Goal: Task Accomplishment & Management: Manage account settings

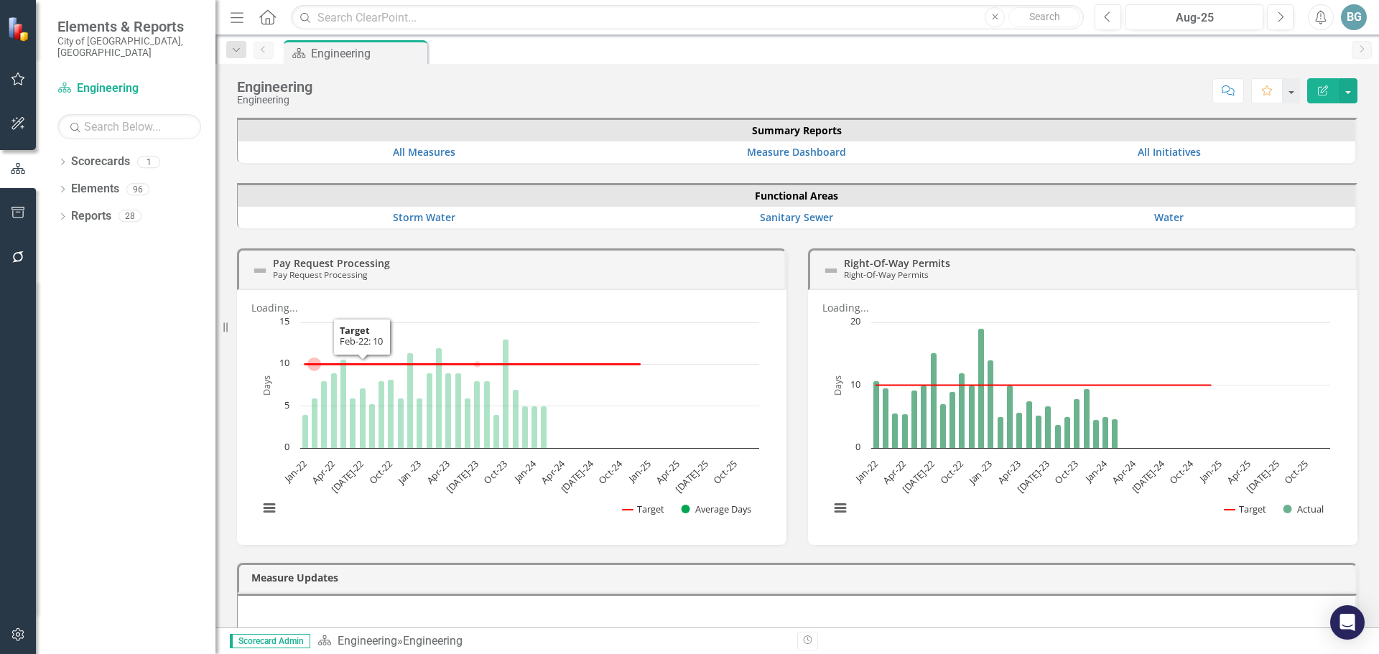
drag, startPoint x: 106, startPoint y: 392, endPoint x: 123, endPoint y: 383, distance: 19.3
click at [106, 392] on div "Dropdown Scorecards 1 Engineering Dropdown Elements 96 Dropdown Functional Area…" at bounding box center [126, 402] width 180 height 504
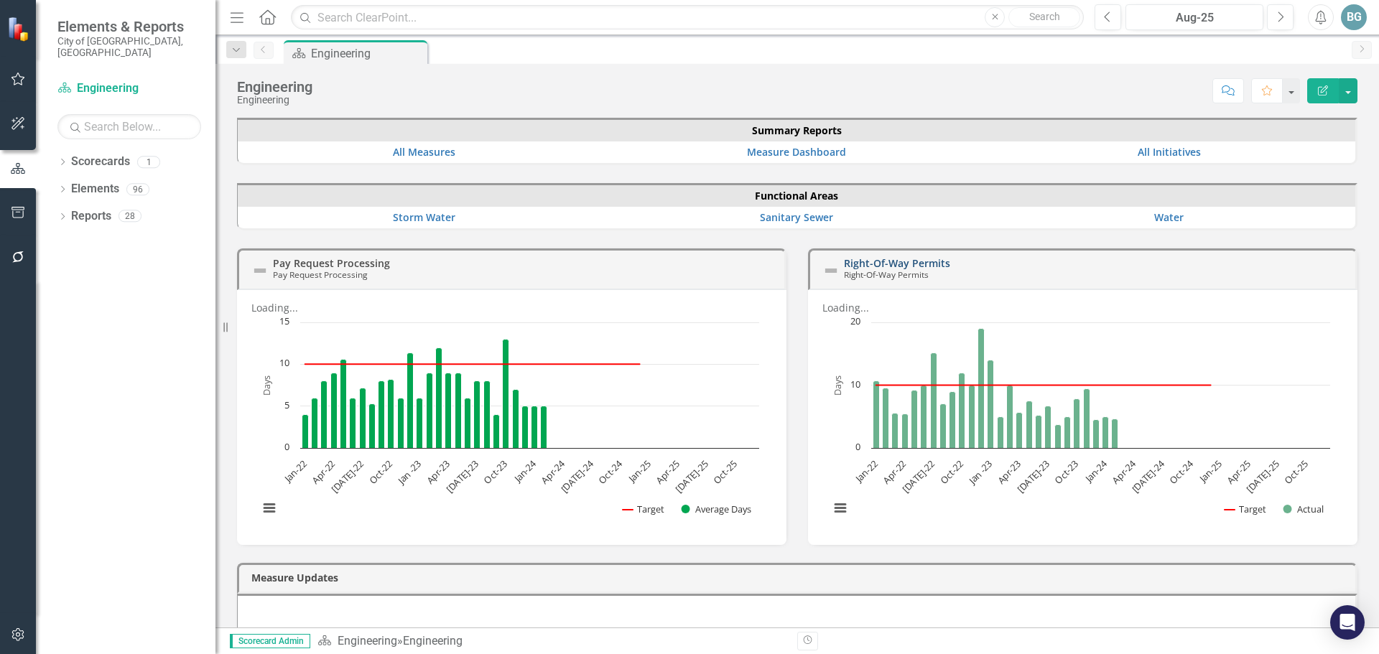
click at [892, 258] on link "Right-Of-Way Permits" at bounding box center [897, 263] width 106 height 14
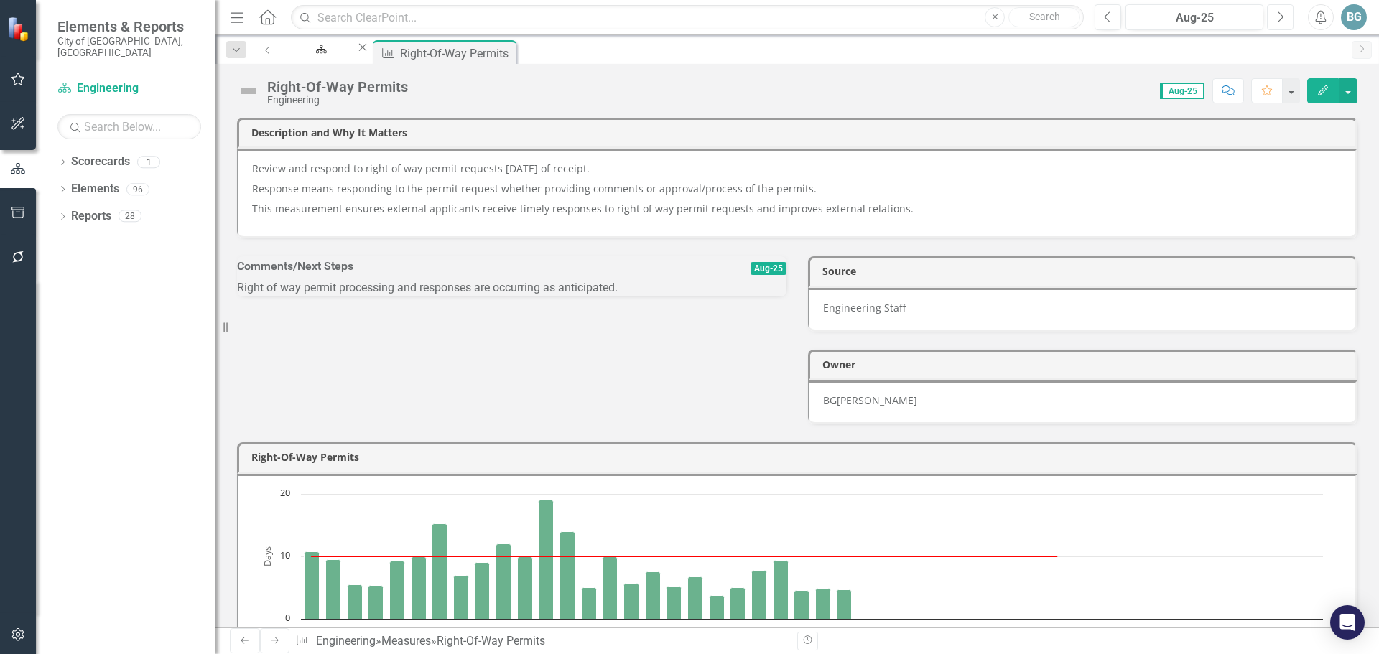
click at [1274, 19] on button "Next" at bounding box center [1280, 17] width 27 height 26
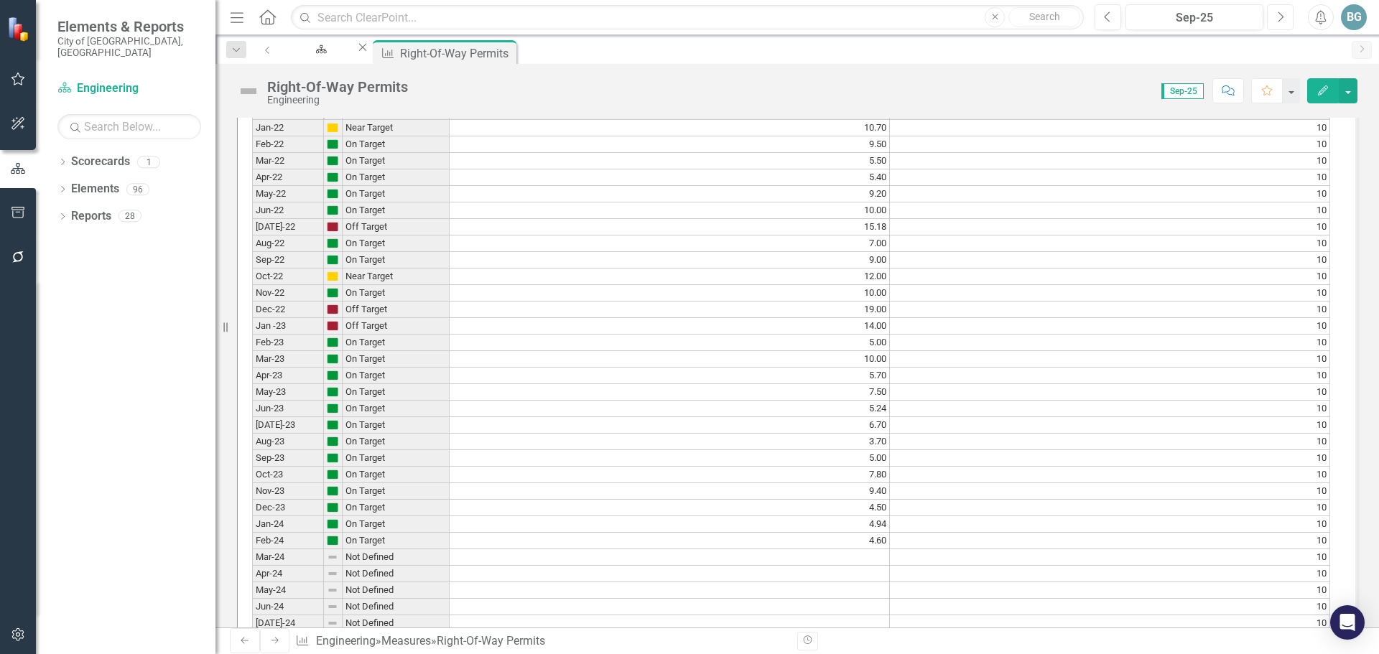
scroll to position [1149, 0]
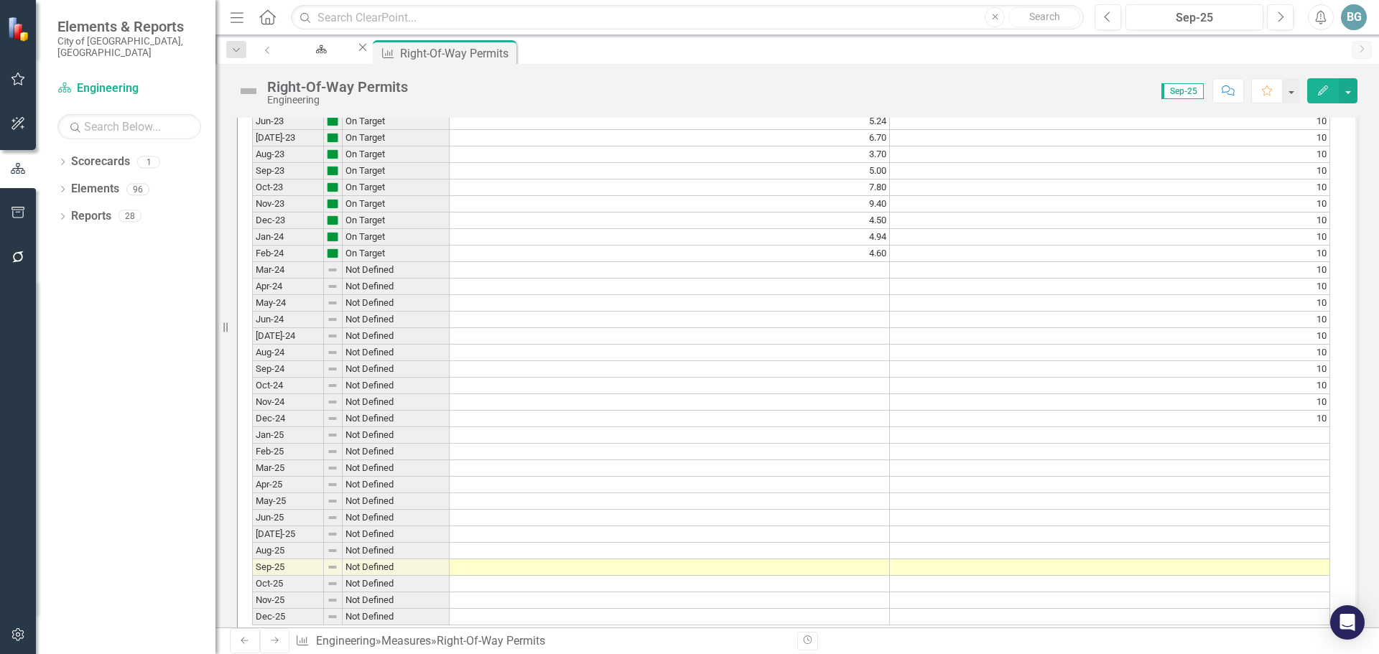
click at [252, 424] on div "Period Status Actual Target Jan-22 Near Target 10.70 10 Feb-22 On Target 9.50 1…" at bounding box center [252, 220] width 0 height 810
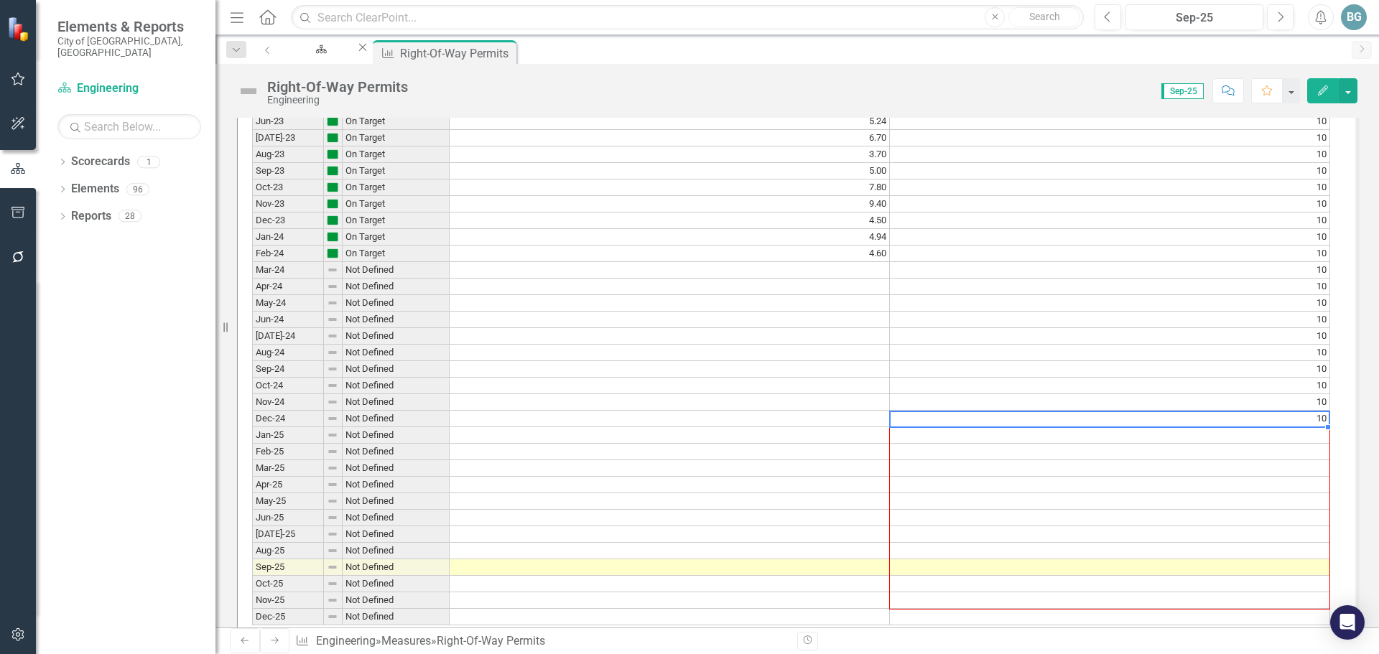
drag, startPoint x: 1328, startPoint y: 441, endPoint x: 1190, endPoint y: 482, distance: 143.2
click at [252, 619] on div "Period Status Actual Target Jan-22 Near Target 10.70 10 Feb-22 On Target 9.50 1…" at bounding box center [252, 220] width 0 height 810
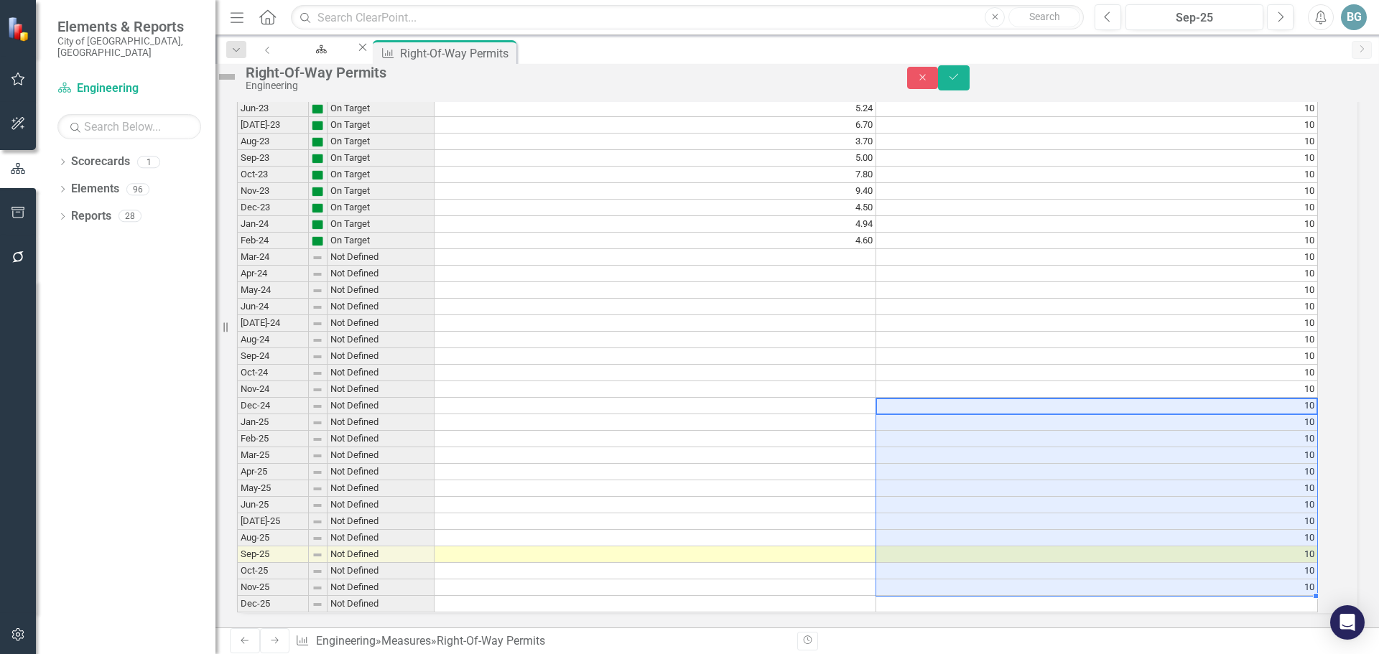
scroll to position [1198, 0]
click at [237, 593] on div "Period Status Actual Target Jan-22 Near Target 10.70 10 Feb-22 On Target 9.50 1…" at bounding box center [237, 207] width 0 height 810
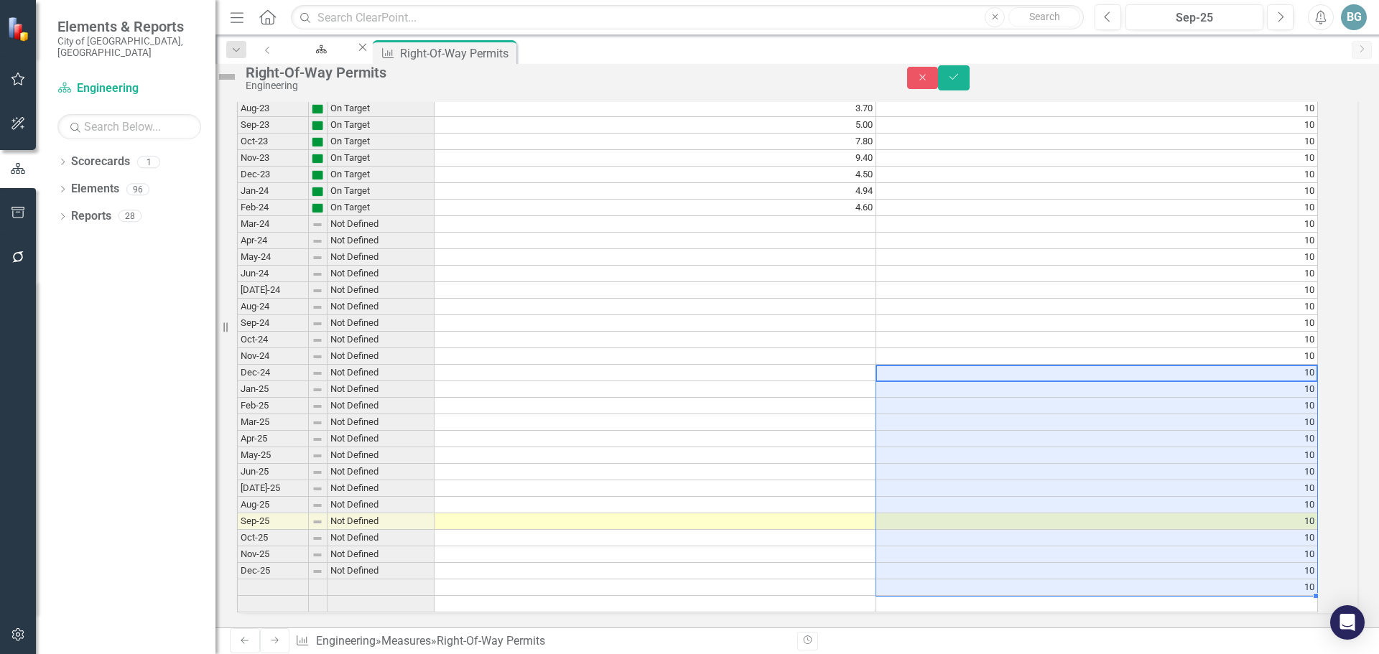
scroll to position [1231, 0]
click at [1192, 580] on td "10" at bounding box center [1097, 588] width 442 height 17
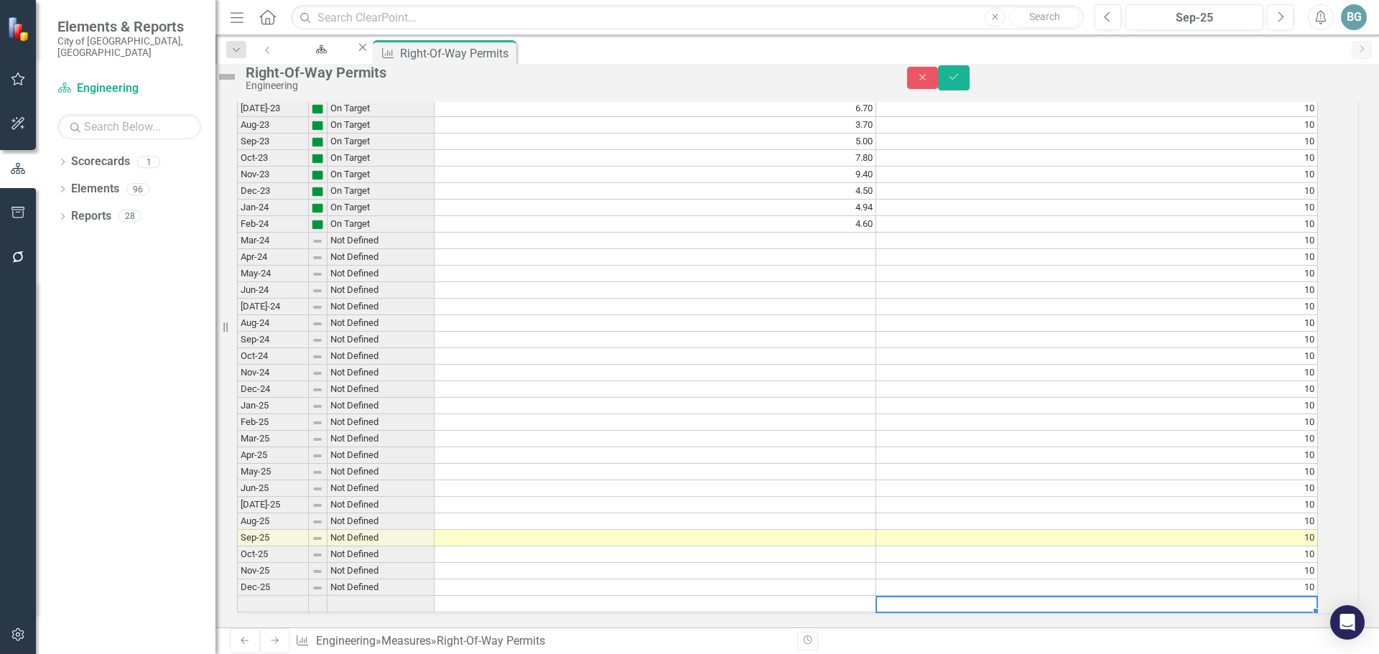
scroll to position [1215, 0]
click at [1188, 580] on td "10" at bounding box center [1097, 588] width 442 height 17
click at [930, 398] on td "10" at bounding box center [1097, 406] width 442 height 17
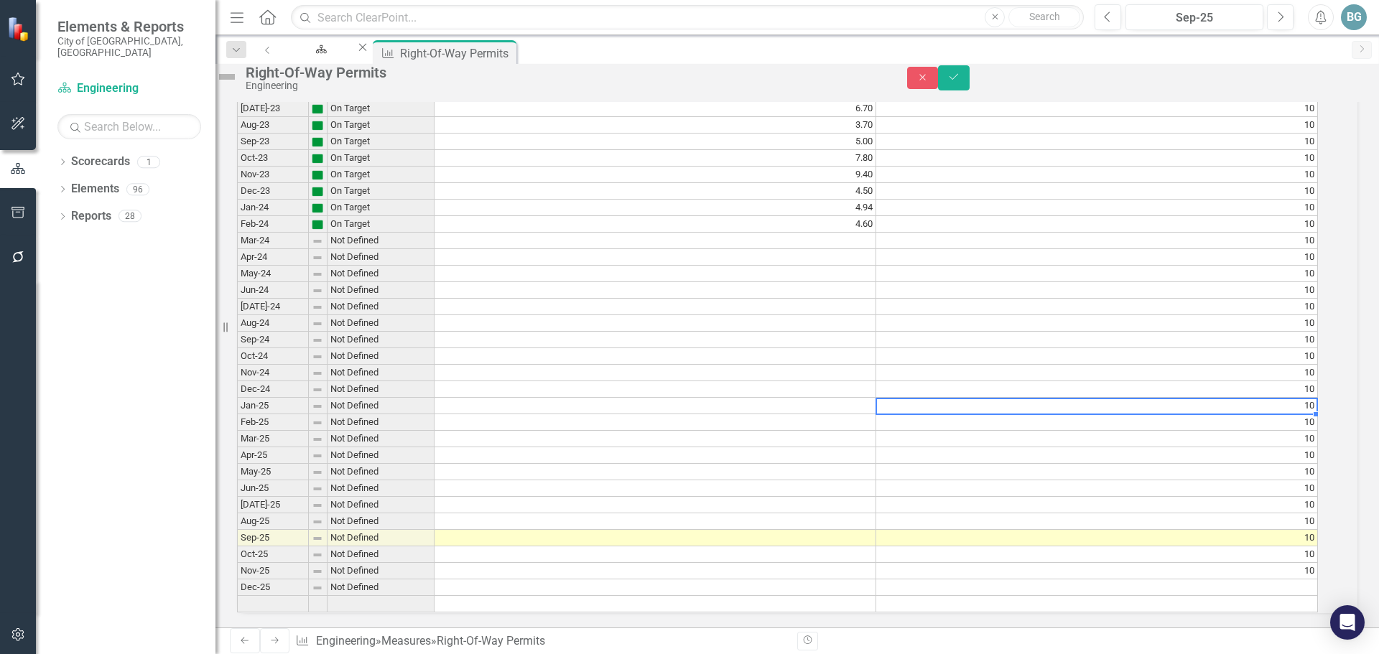
click at [237, 576] on div "Period Status Actual Target Jan-22 Near Target 10.70 10 Feb-22 On Target 9.50 1…" at bounding box center [237, 199] width 0 height 827
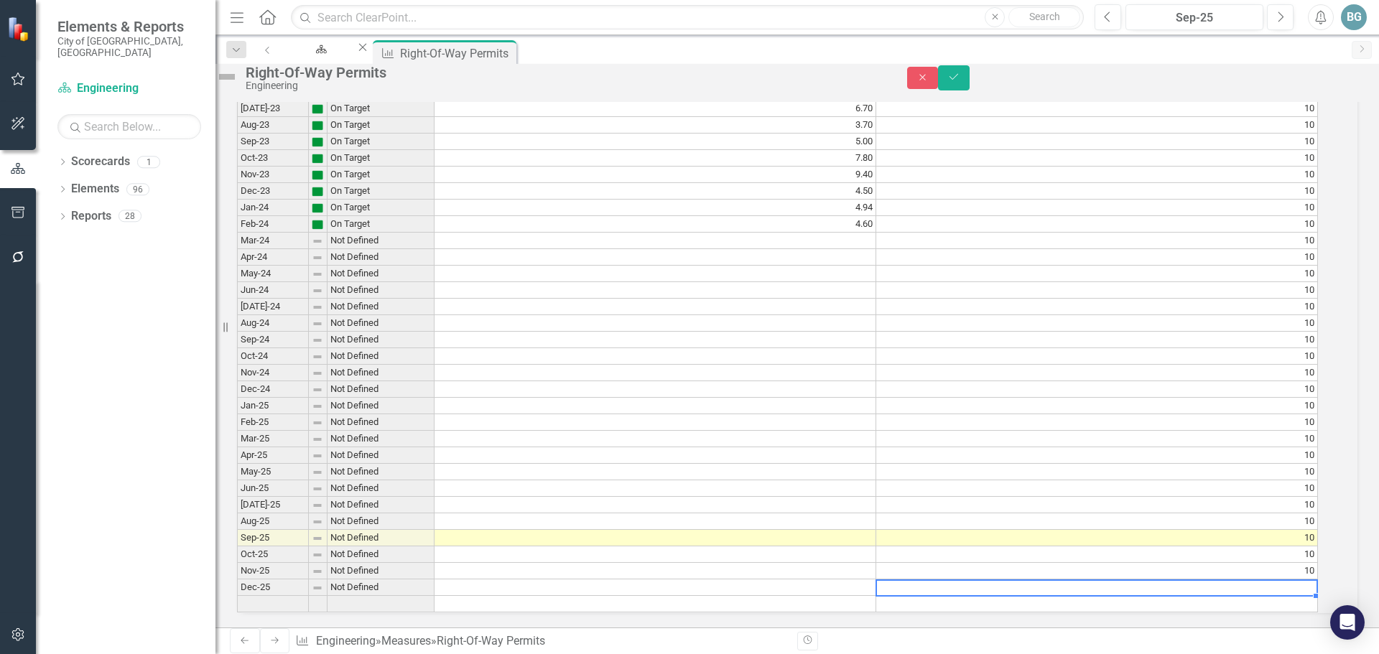
click at [972, 580] on td at bounding box center [1097, 588] width 442 height 17
click at [1247, 563] on td "10" at bounding box center [1097, 571] width 442 height 17
drag, startPoint x: 1331, startPoint y: 560, endPoint x: 1331, endPoint y: 568, distance: 7.9
click at [237, 568] on div "Period Status Actual Target Jan-22 Near Target 10.70 10 Feb-22 On Target 9.50 1…" at bounding box center [237, 199] width 0 height 827
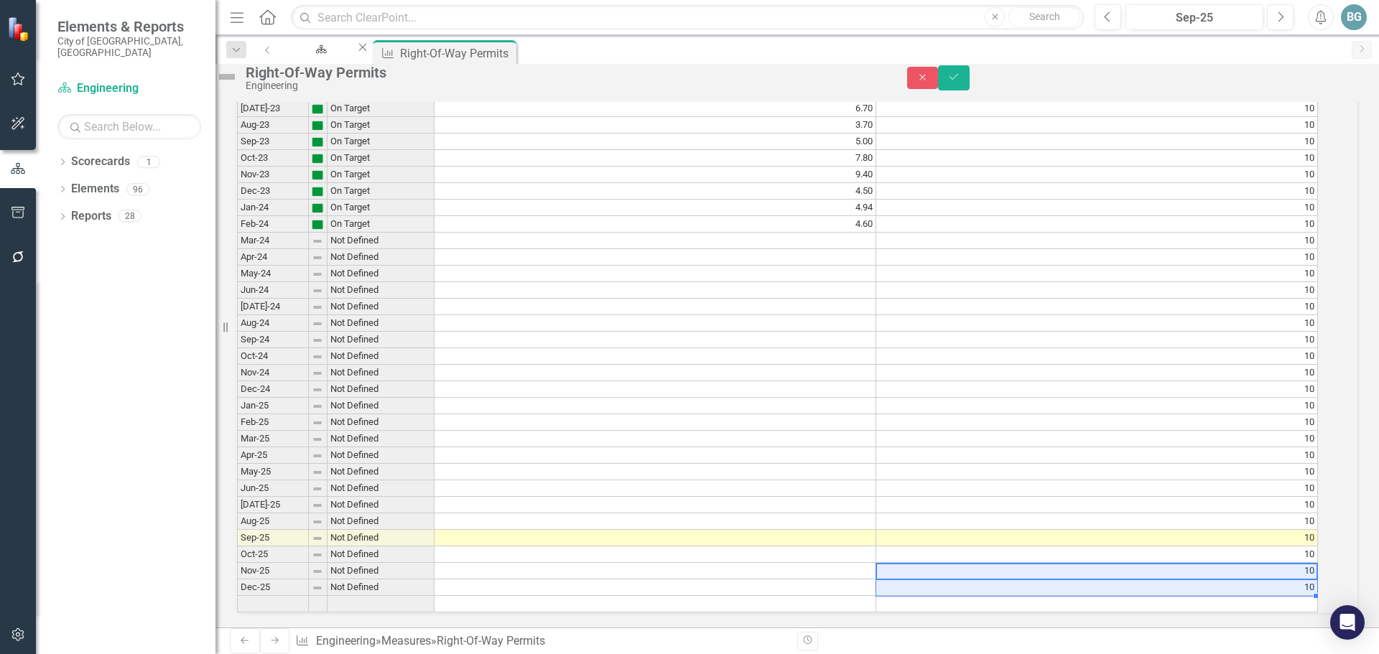
click at [756, 448] on td at bounding box center [656, 456] width 442 height 17
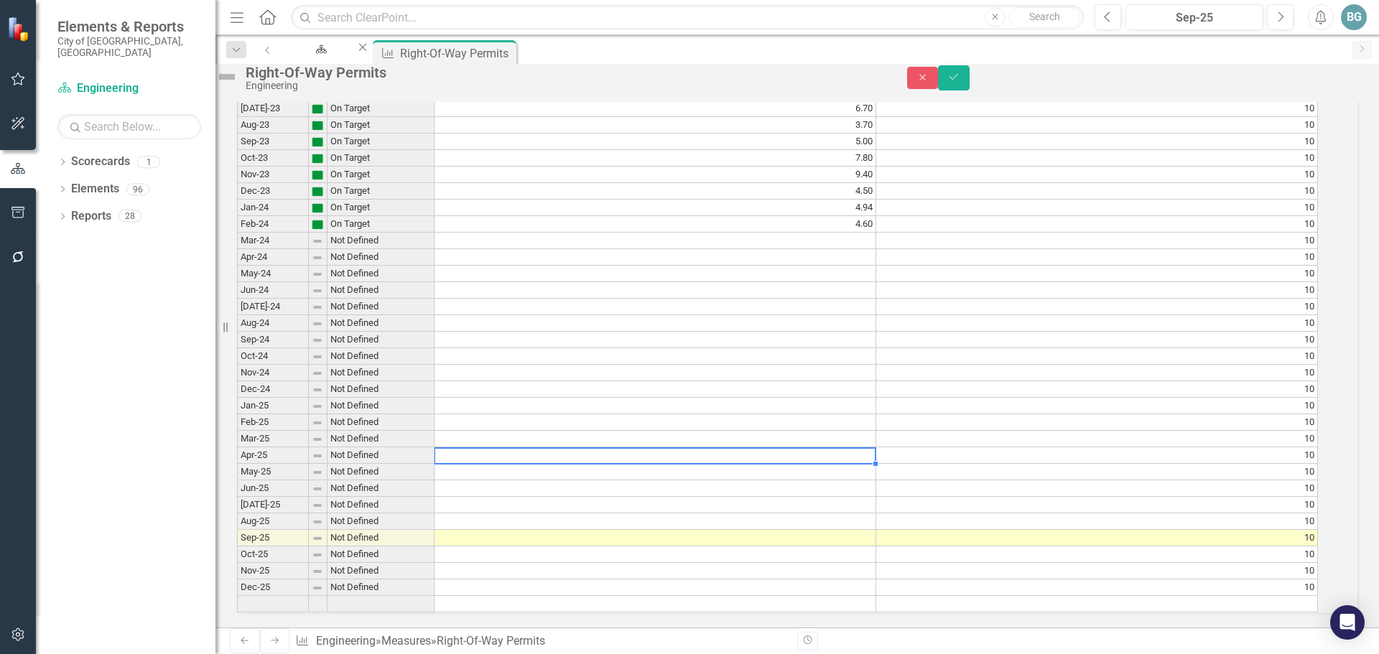
click at [757, 233] on td at bounding box center [656, 241] width 442 height 17
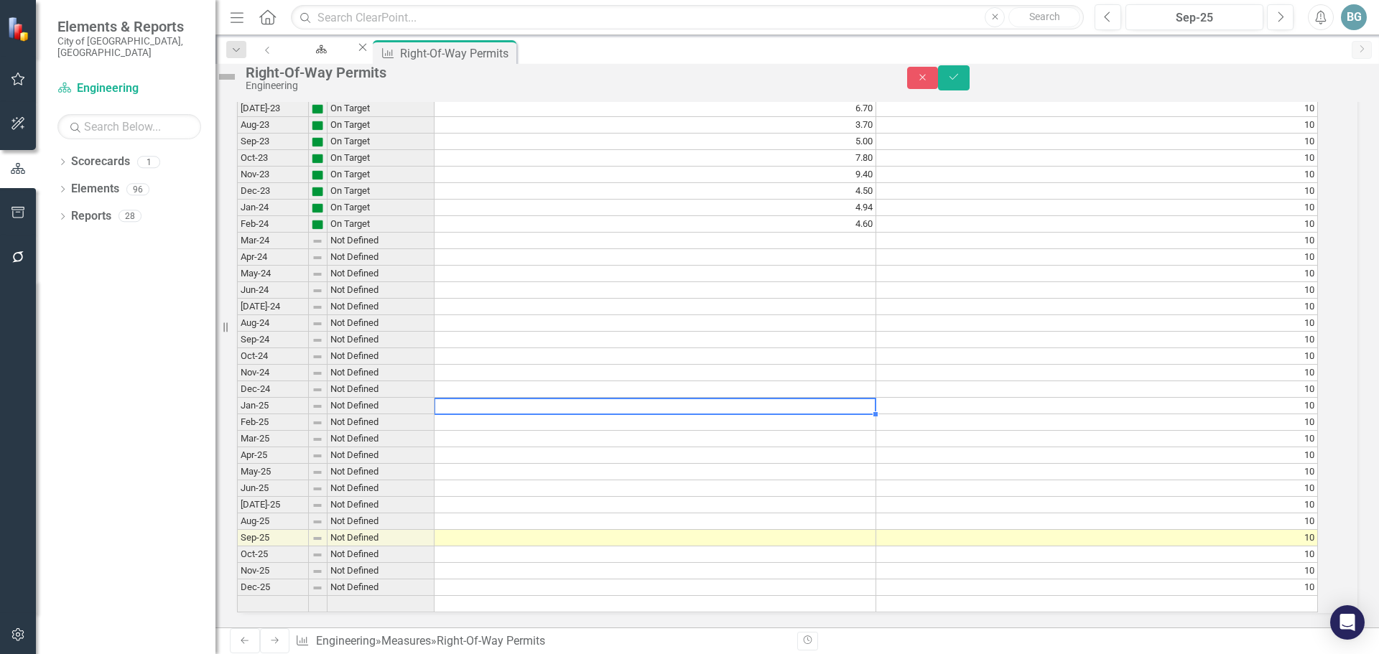
click at [527, 398] on td at bounding box center [656, 406] width 442 height 17
click at [606, 381] on td at bounding box center [656, 389] width 442 height 17
click at [615, 415] on td at bounding box center [656, 423] width 442 height 17
click at [827, 398] on td "18.29" at bounding box center [656, 406] width 442 height 17
type textarea "14.47"
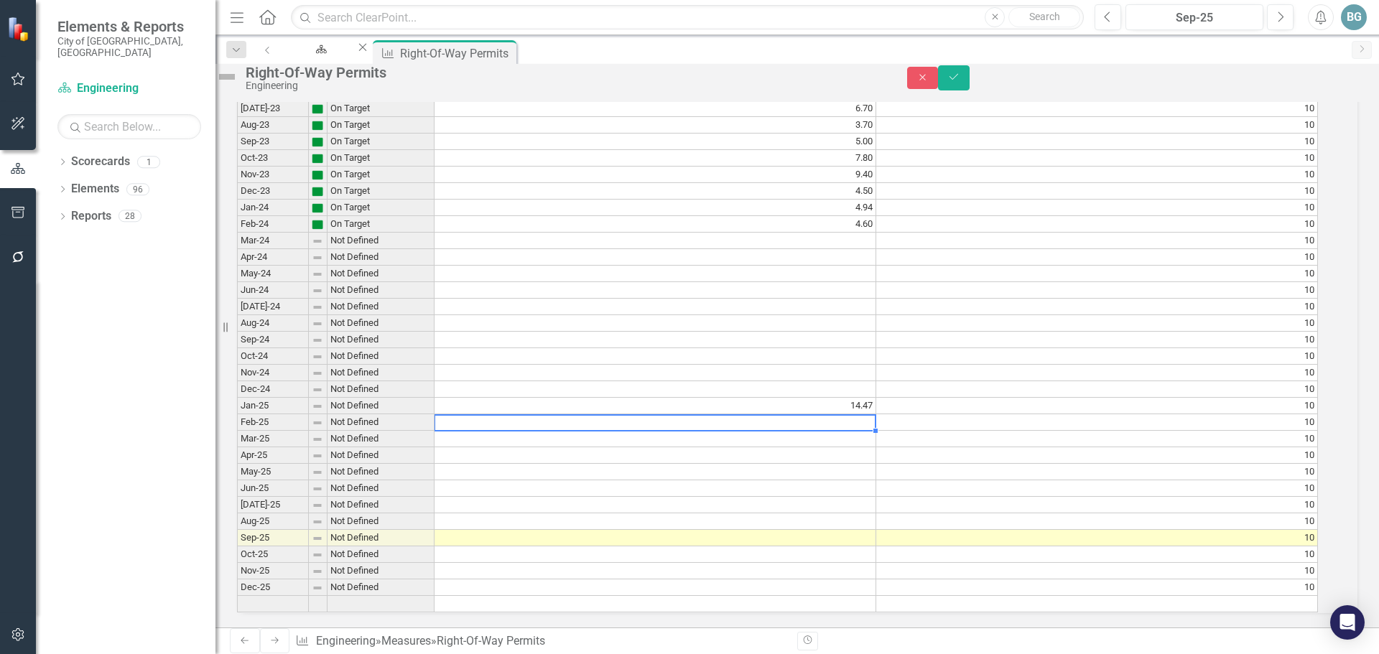
click at [817, 415] on td at bounding box center [656, 423] width 442 height 17
type textarea "8.13"
click at [698, 431] on td at bounding box center [656, 439] width 442 height 17
type textarea "6.17"
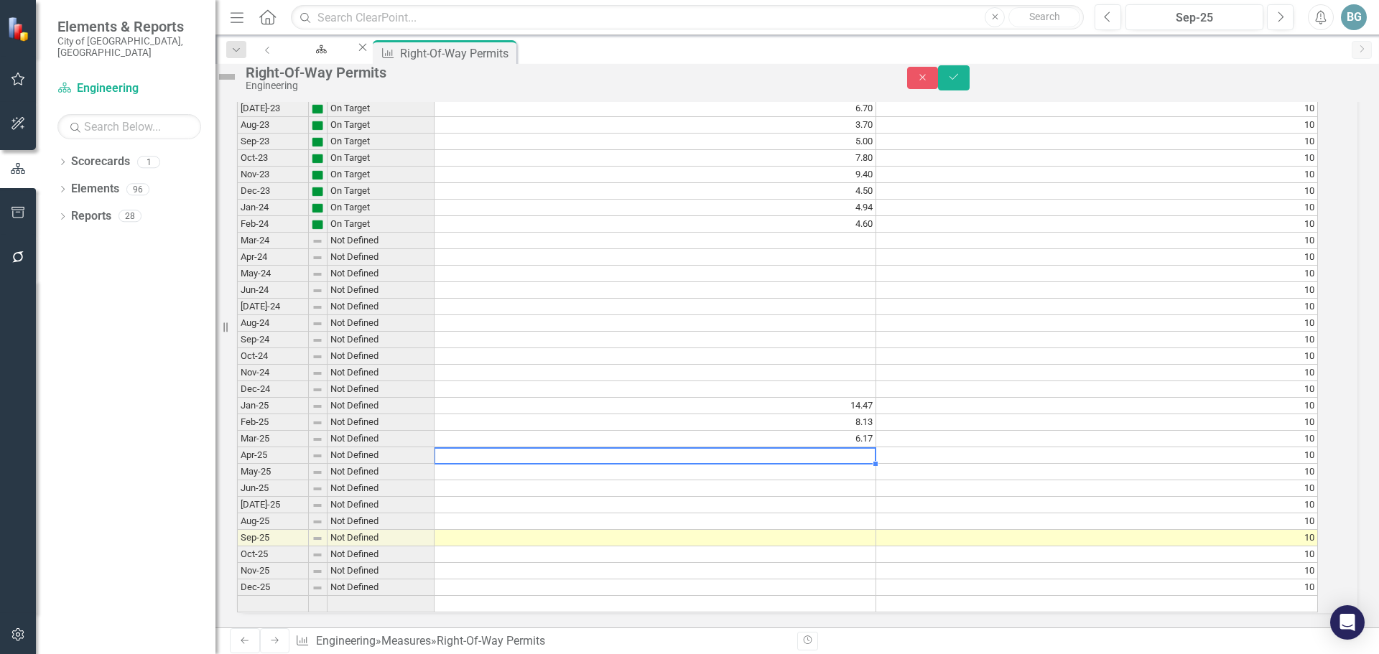
click at [741, 448] on td at bounding box center [656, 456] width 442 height 17
type textarea "4.67"
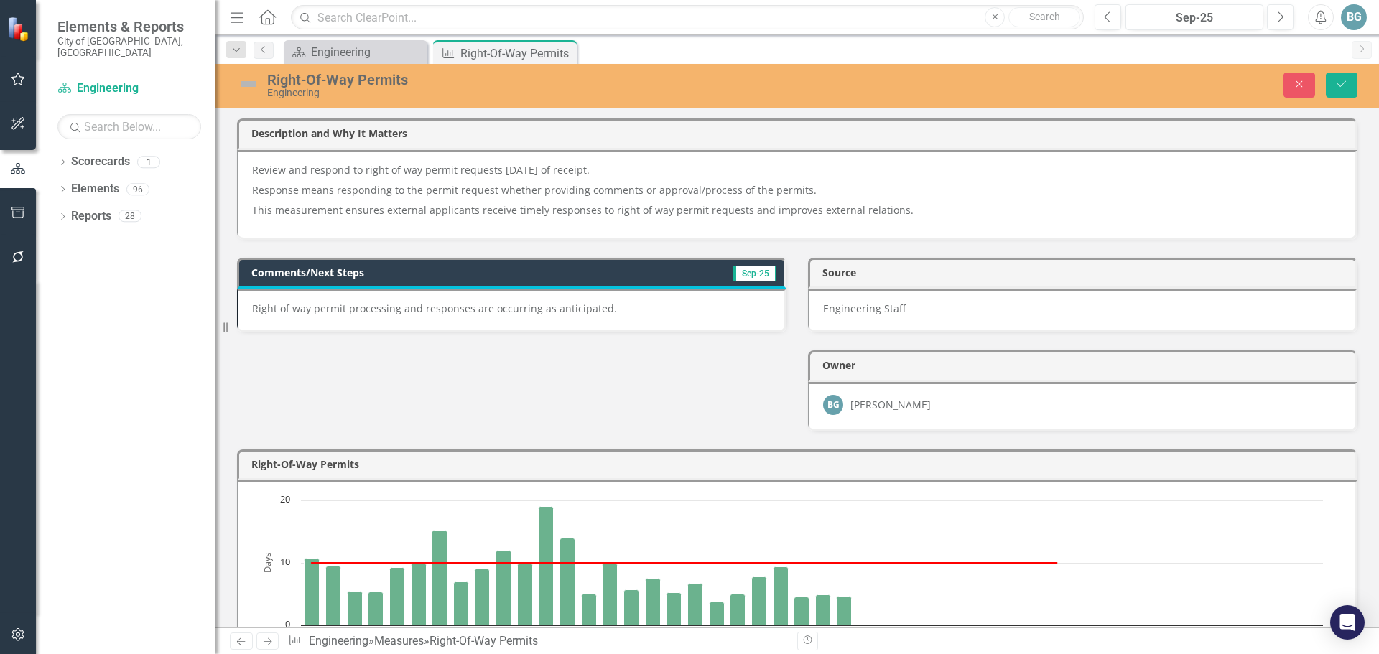
scroll to position [1215, 0]
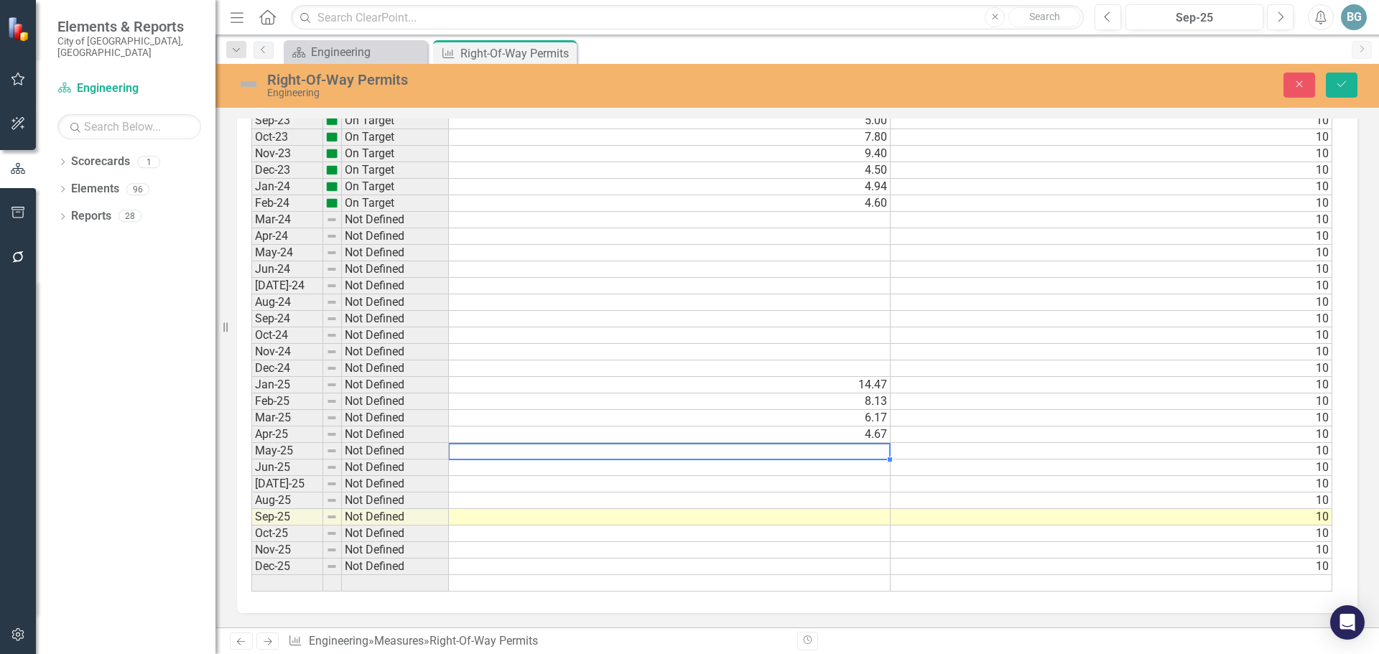
click at [829, 450] on td at bounding box center [670, 451] width 442 height 17
type textarea "3.15"
click at [868, 552] on td at bounding box center [670, 550] width 442 height 17
click at [819, 466] on td at bounding box center [670, 468] width 442 height 17
type textarea "10.83"
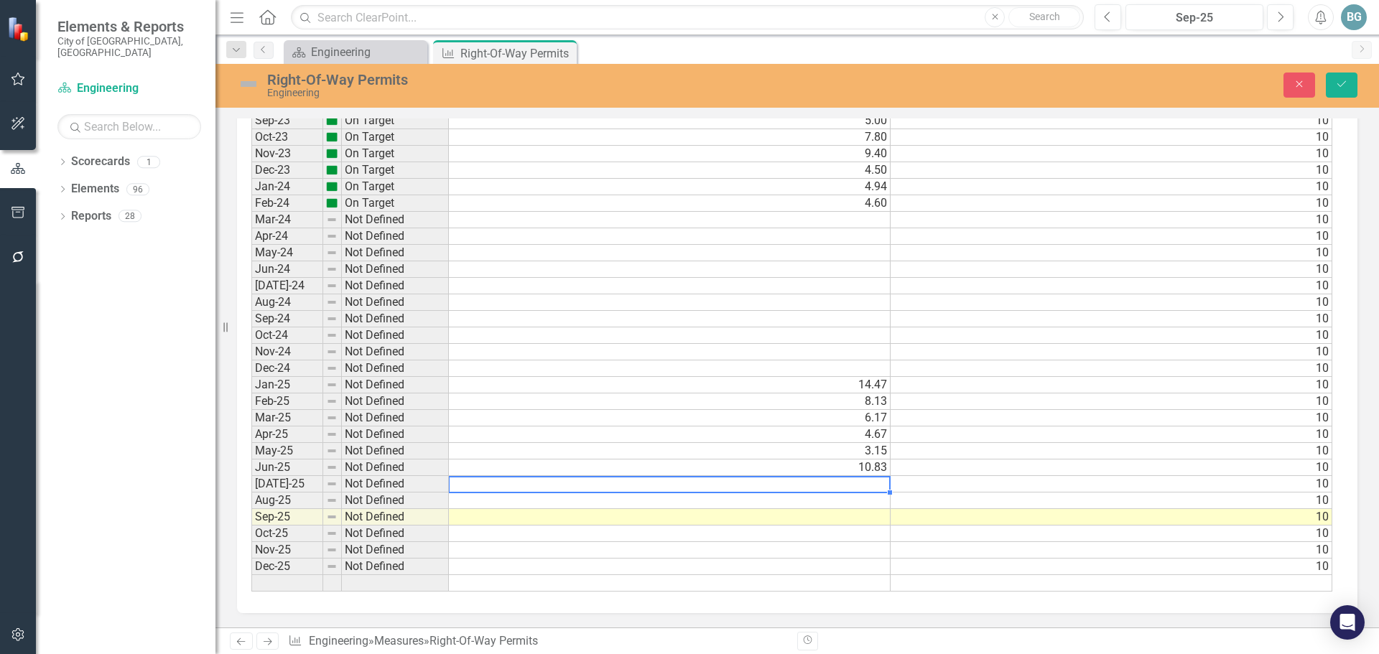
click at [730, 362] on td at bounding box center [670, 369] width 442 height 17
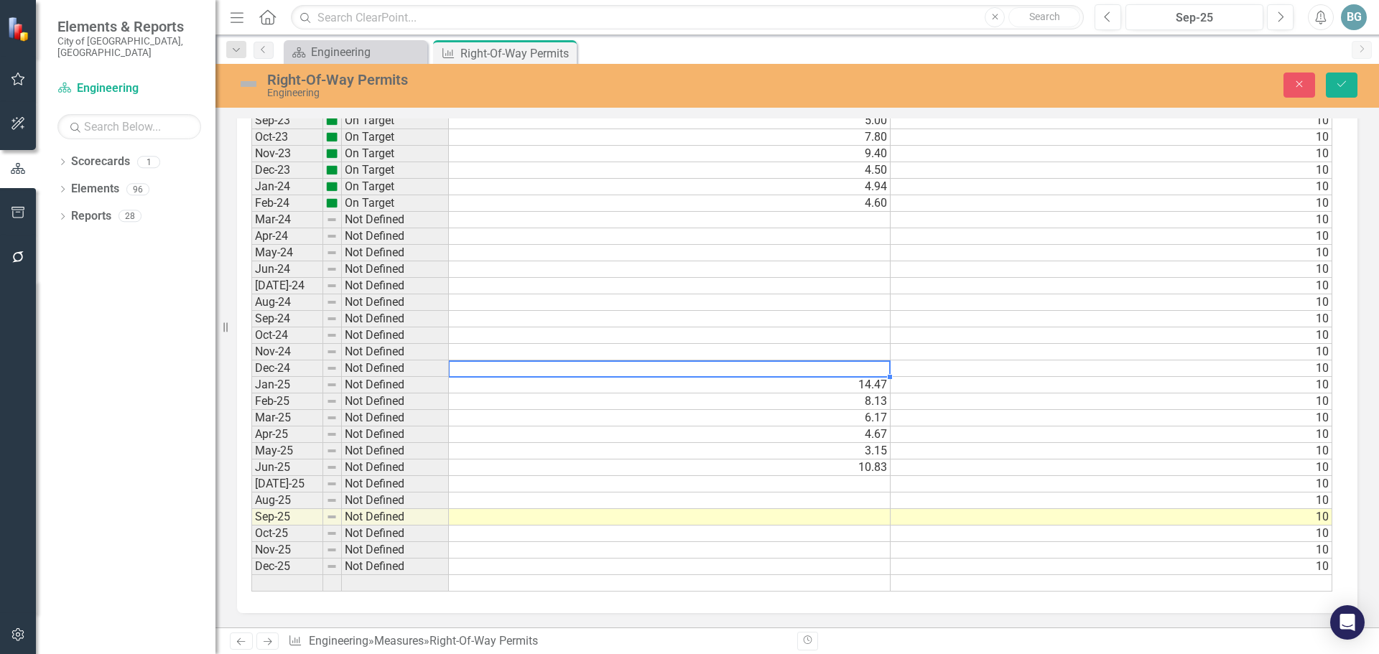
click at [825, 202] on td "4.60" at bounding box center [670, 203] width 442 height 17
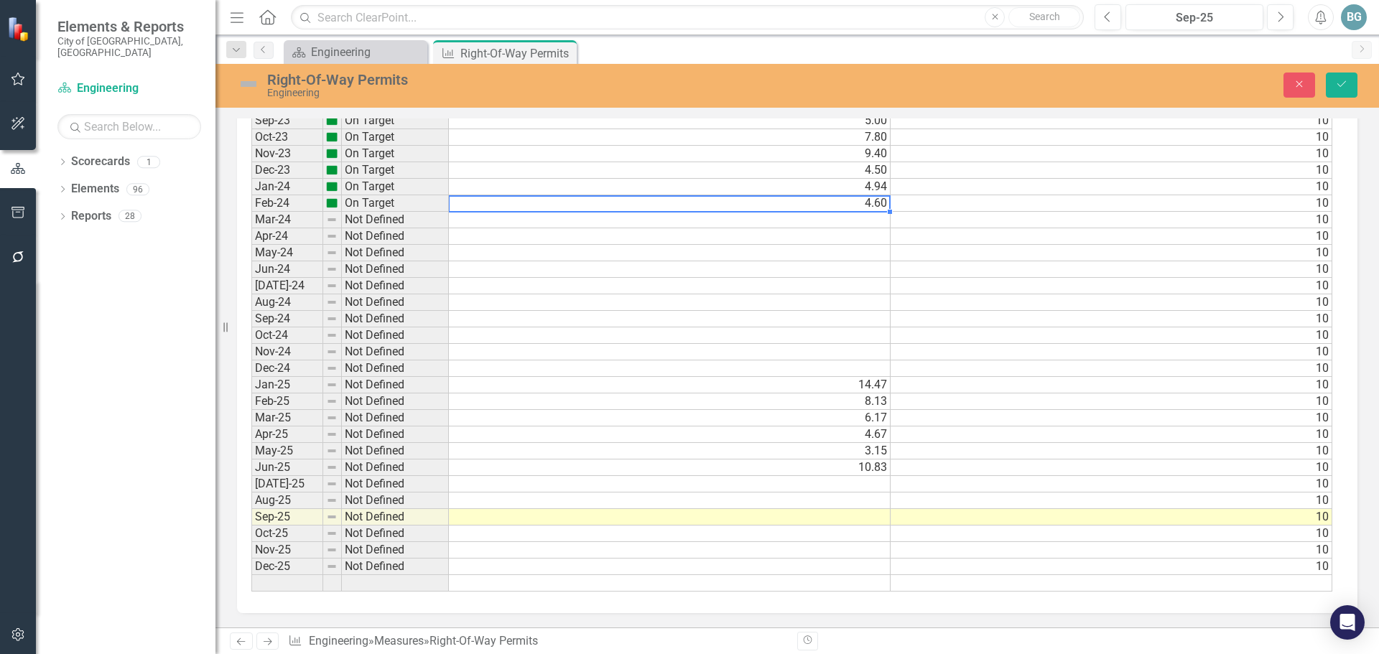
click at [795, 218] on td at bounding box center [670, 220] width 442 height 17
click at [251, 360] on div "Period Status Actual Target Jan-22 Near Target 10.70 [DATE]-22 On Target 9.50 […" at bounding box center [251, 178] width 0 height 827
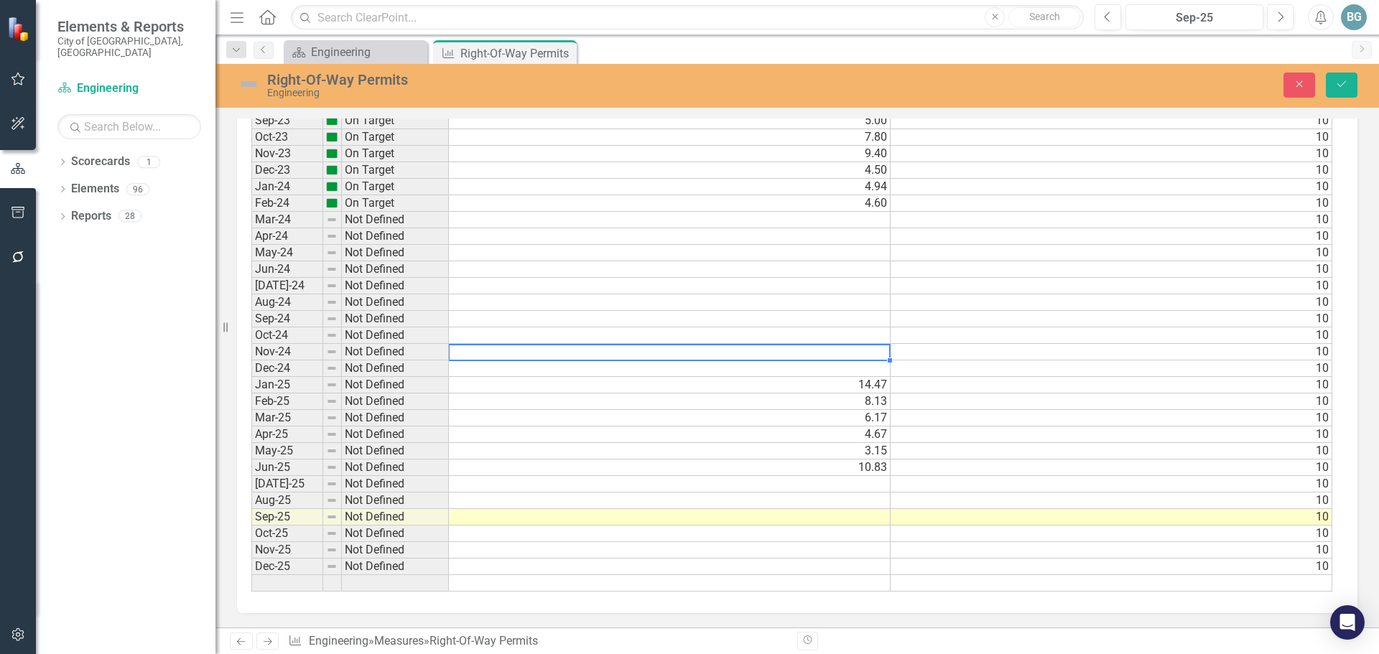
click at [251, 213] on div "Period Status Actual Target Jan-22 Near Target 10.70 [DATE]-22 On Target 9.50 […" at bounding box center [251, 178] width 0 height 827
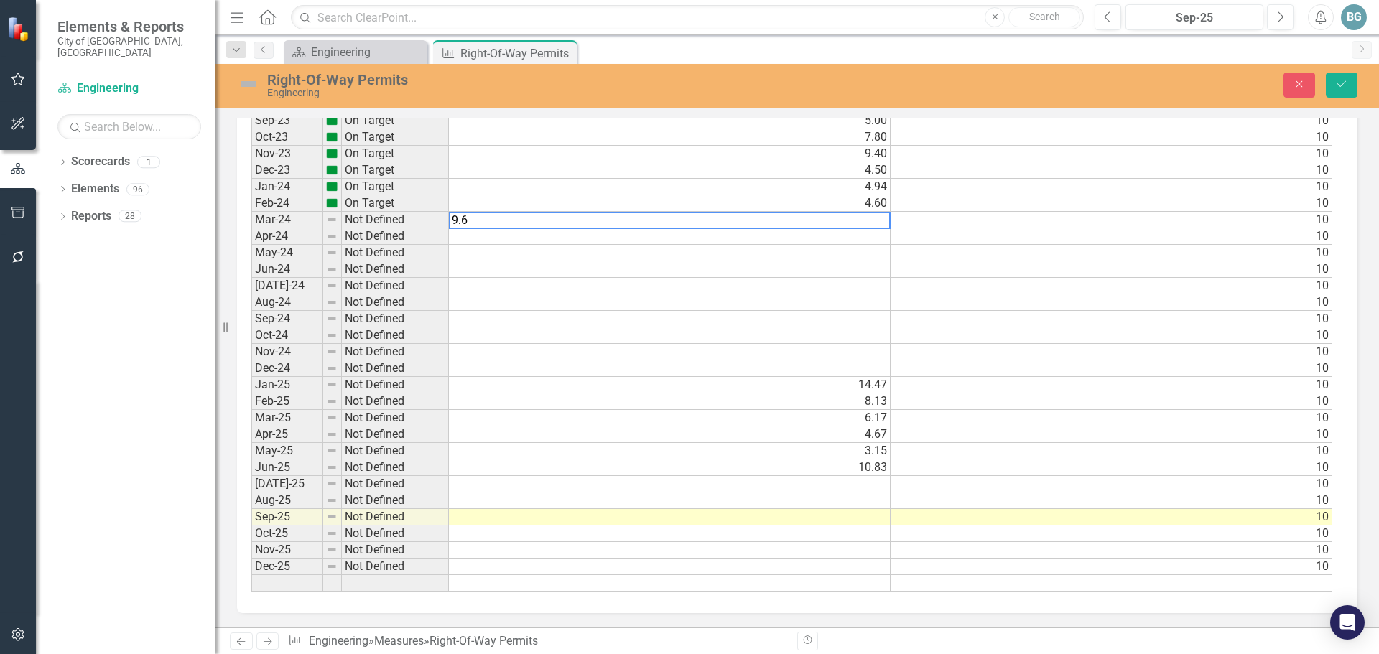
type textarea "9.65"
click at [700, 237] on td at bounding box center [670, 236] width 442 height 17
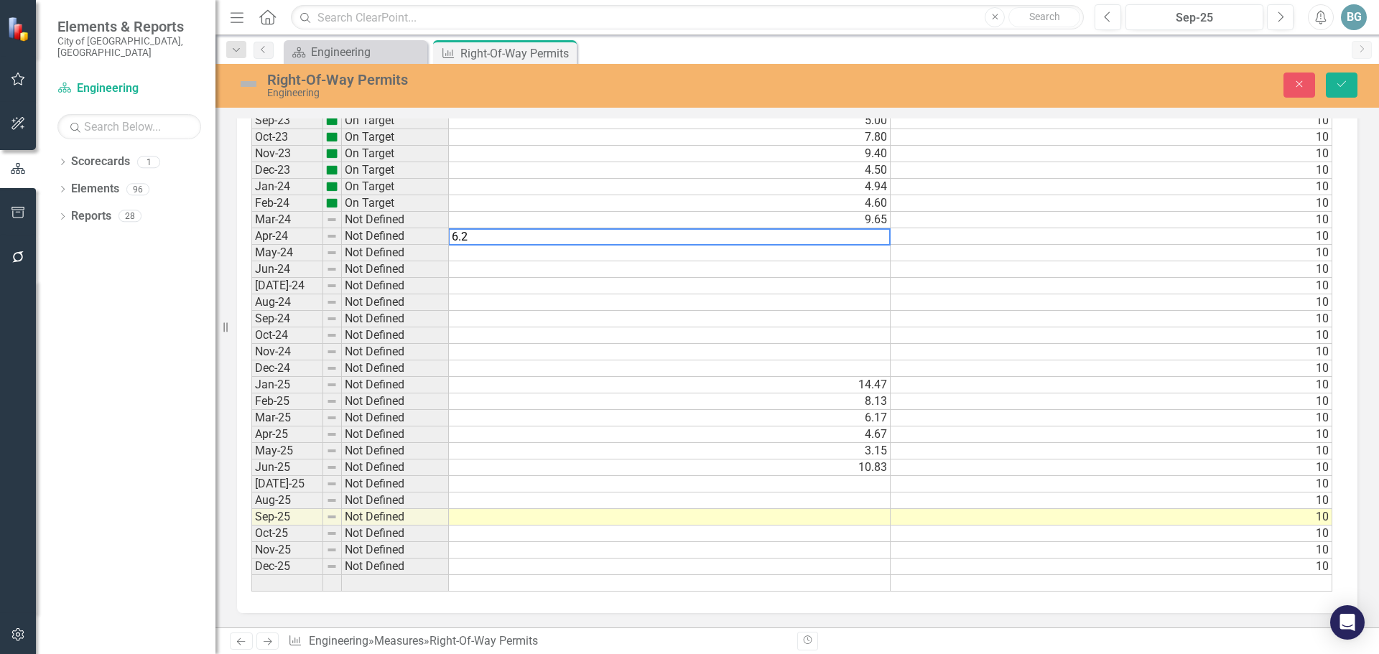
type textarea "6.24"
click at [835, 384] on td "14.47" at bounding box center [670, 385] width 442 height 17
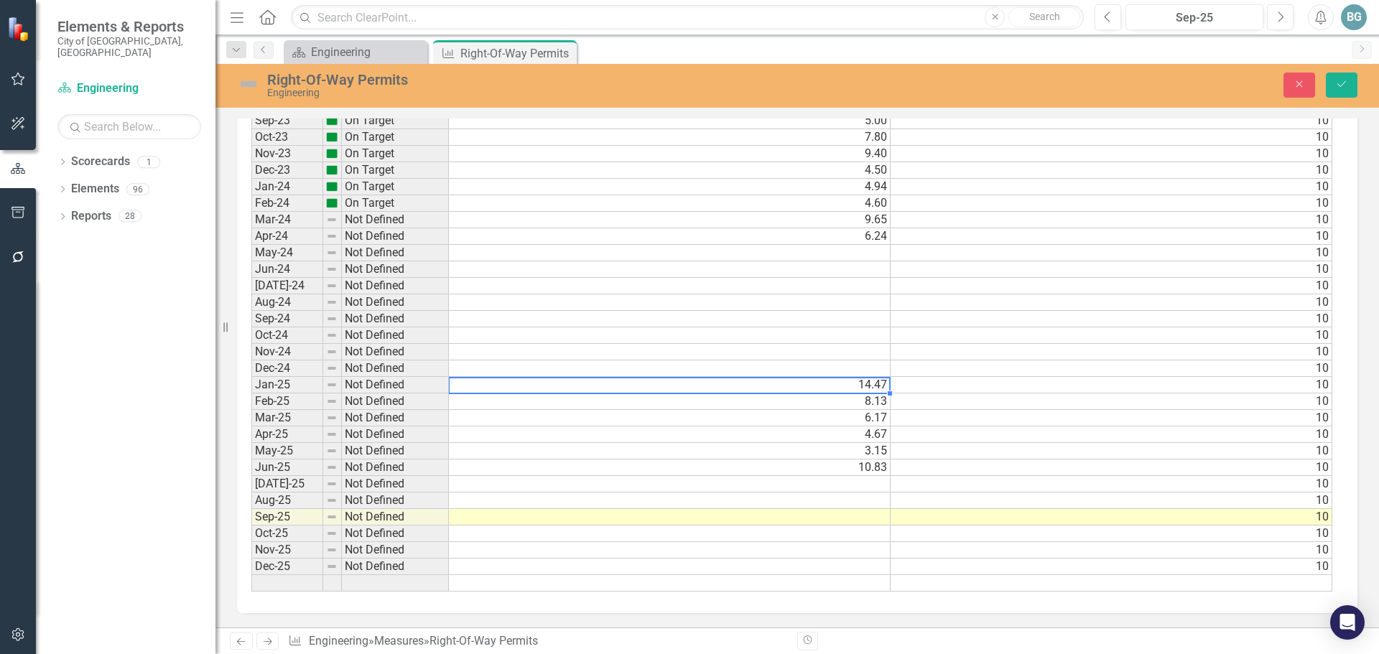
click at [805, 251] on td at bounding box center [670, 253] width 442 height 17
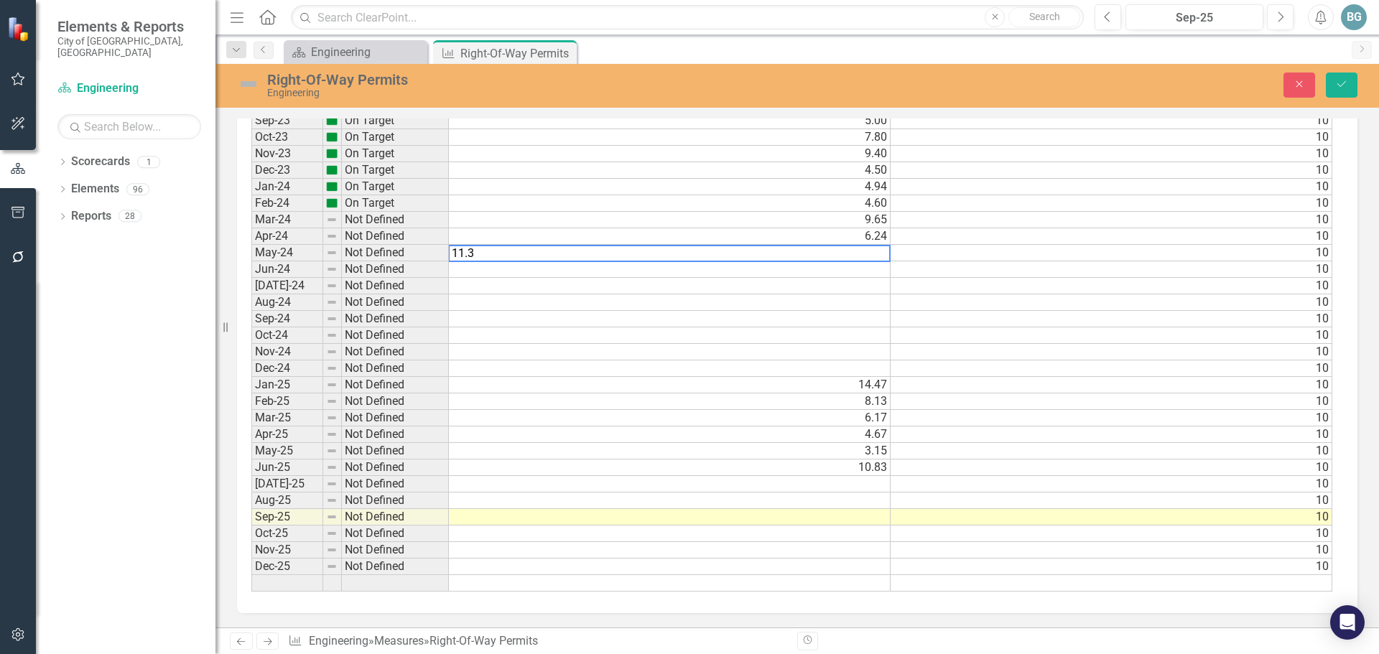
type textarea "11.38"
click at [750, 267] on td at bounding box center [670, 269] width 442 height 17
type textarea "9.71"
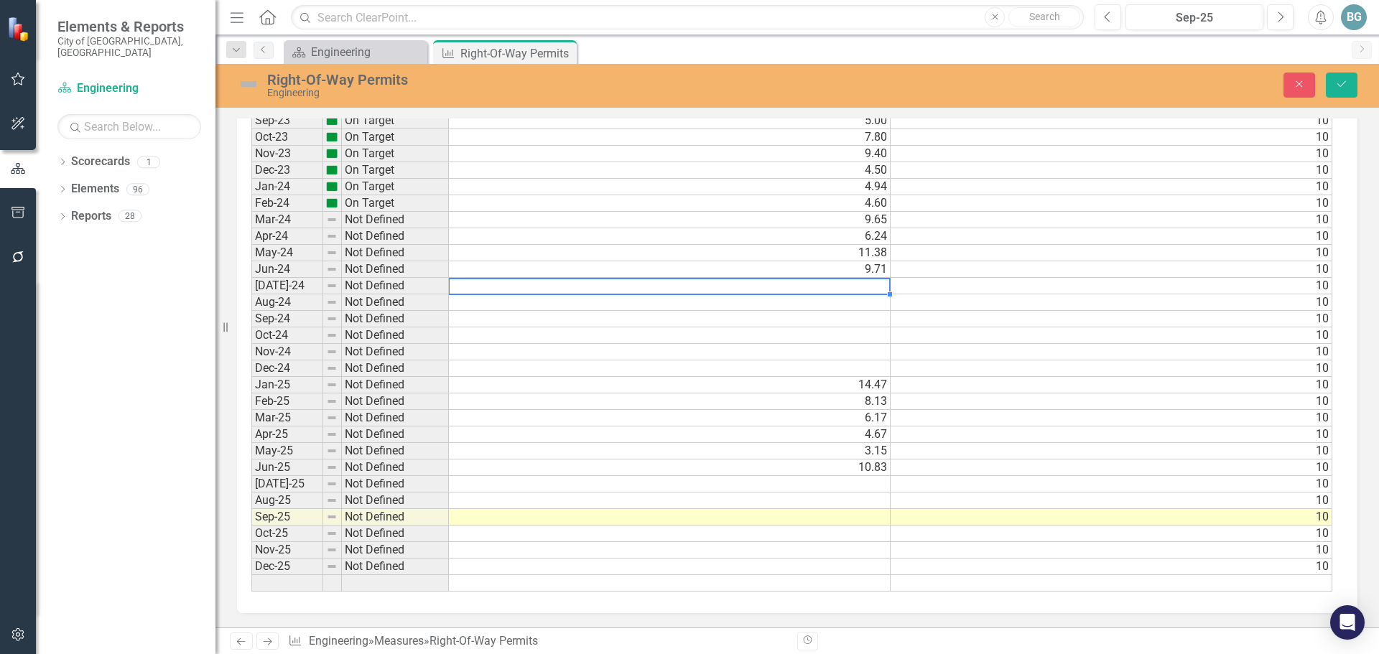
drag, startPoint x: 728, startPoint y: 304, endPoint x: 728, endPoint y: 288, distance: 15.8
click at [728, 304] on td at bounding box center [670, 303] width 442 height 17
click at [726, 282] on td at bounding box center [670, 286] width 442 height 17
type textarea "6.60"
click at [784, 303] on td at bounding box center [670, 303] width 442 height 17
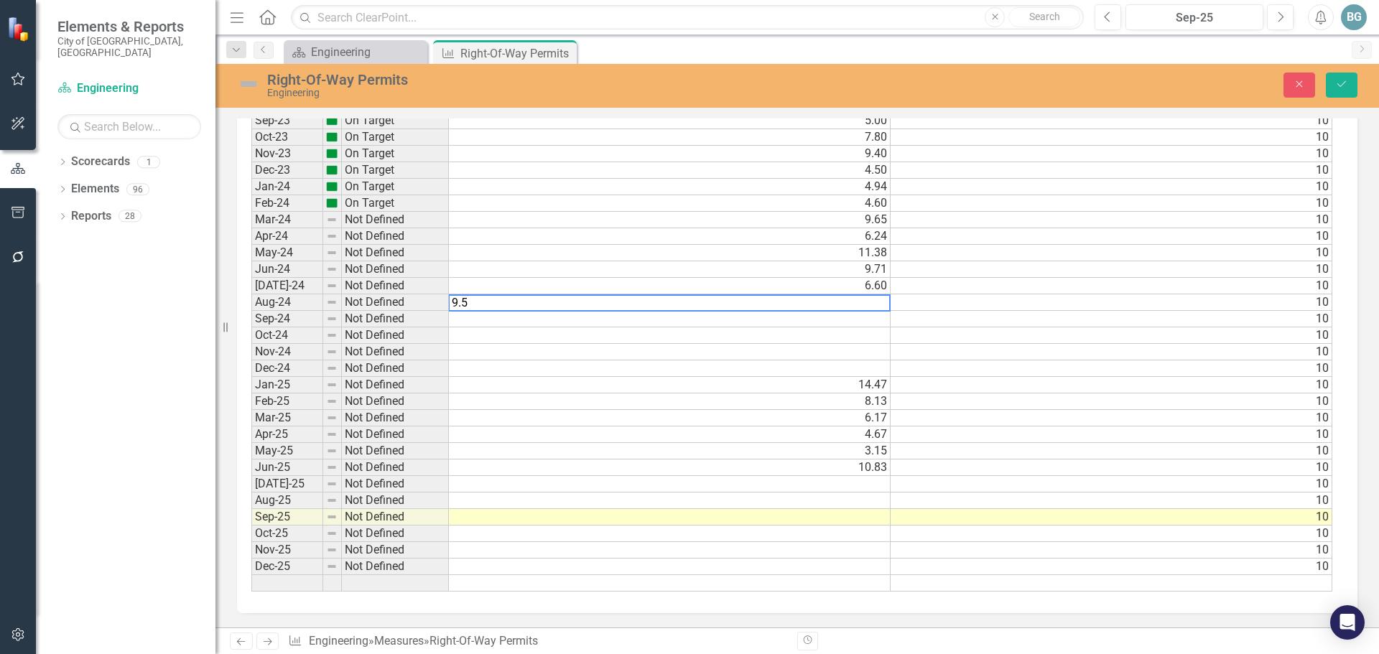
type textarea "9.51"
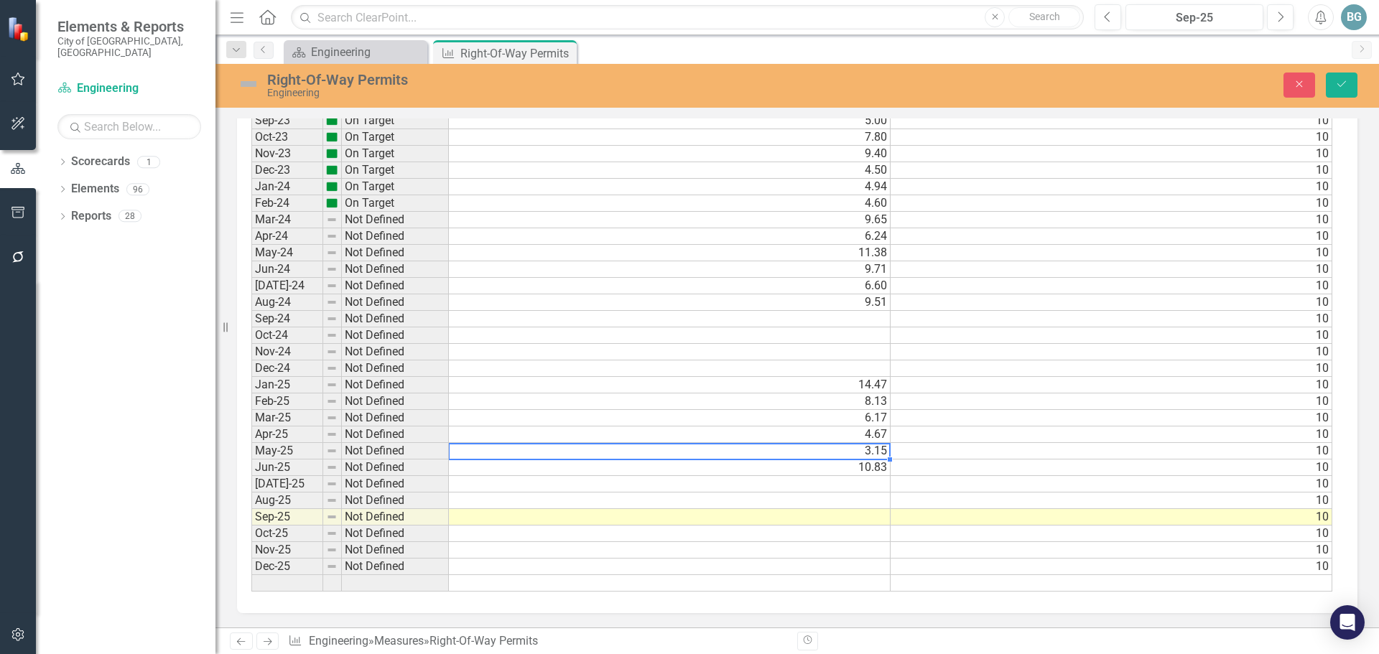
click at [859, 453] on td "3.15" at bounding box center [670, 451] width 442 height 17
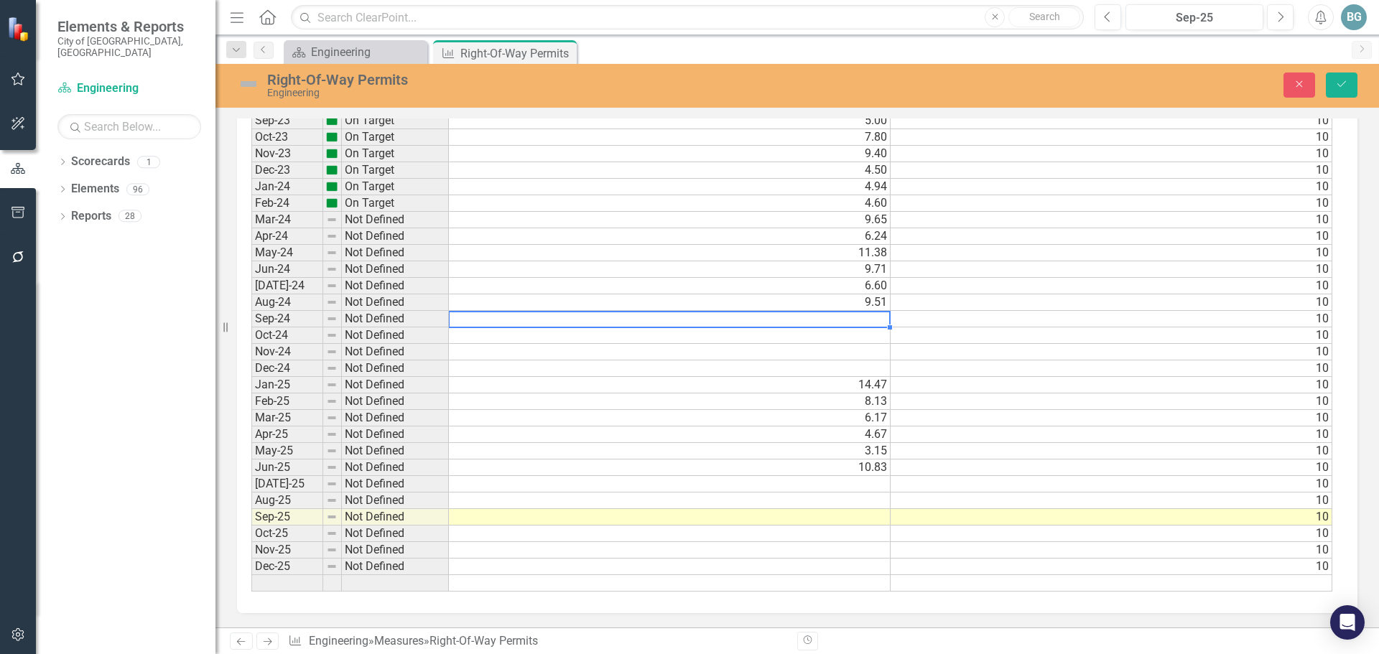
click at [805, 314] on td at bounding box center [670, 319] width 442 height 17
type textarea "21.3"
click at [656, 338] on td at bounding box center [670, 336] width 442 height 17
click at [744, 332] on td at bounding box center [670, 336] width 442 height 17
type textarea "7.10"
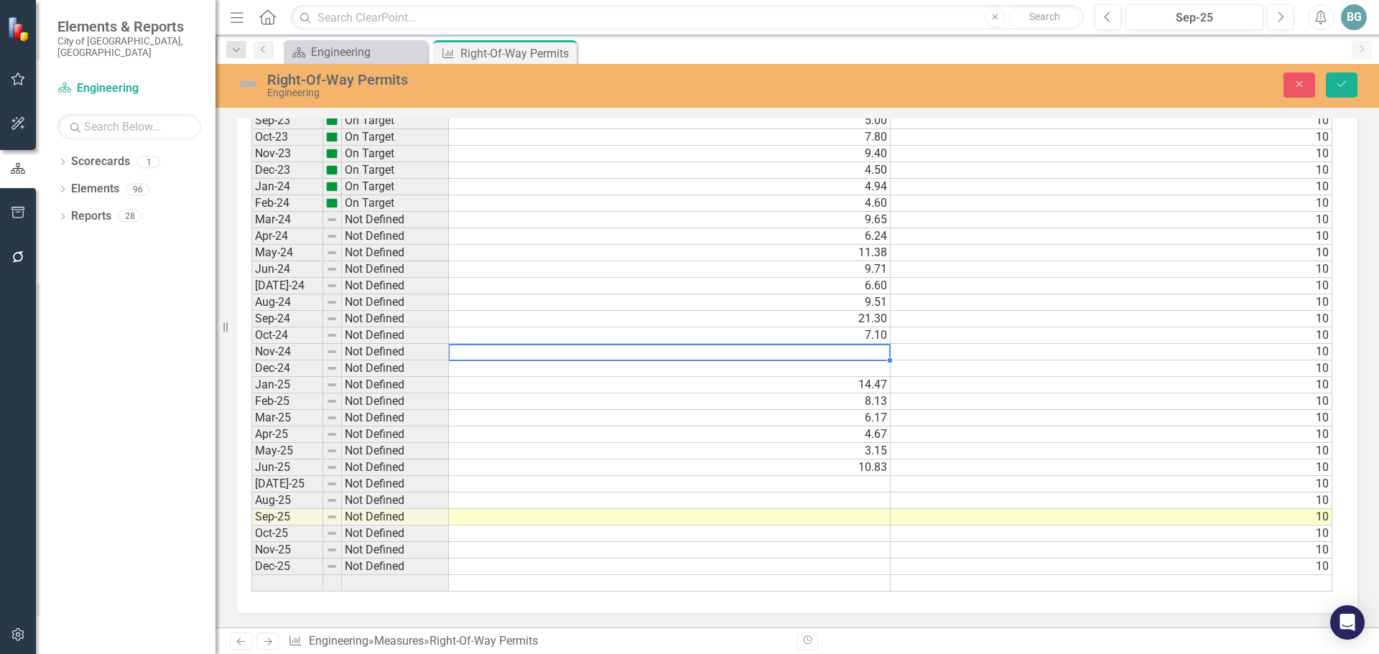
click at [716, 354] on td at bounding box center [670, 352] width 442 height 17
type textarea "13.4"
click at [713, 369] on td at bounding box center [670, 369] width 442 height 17
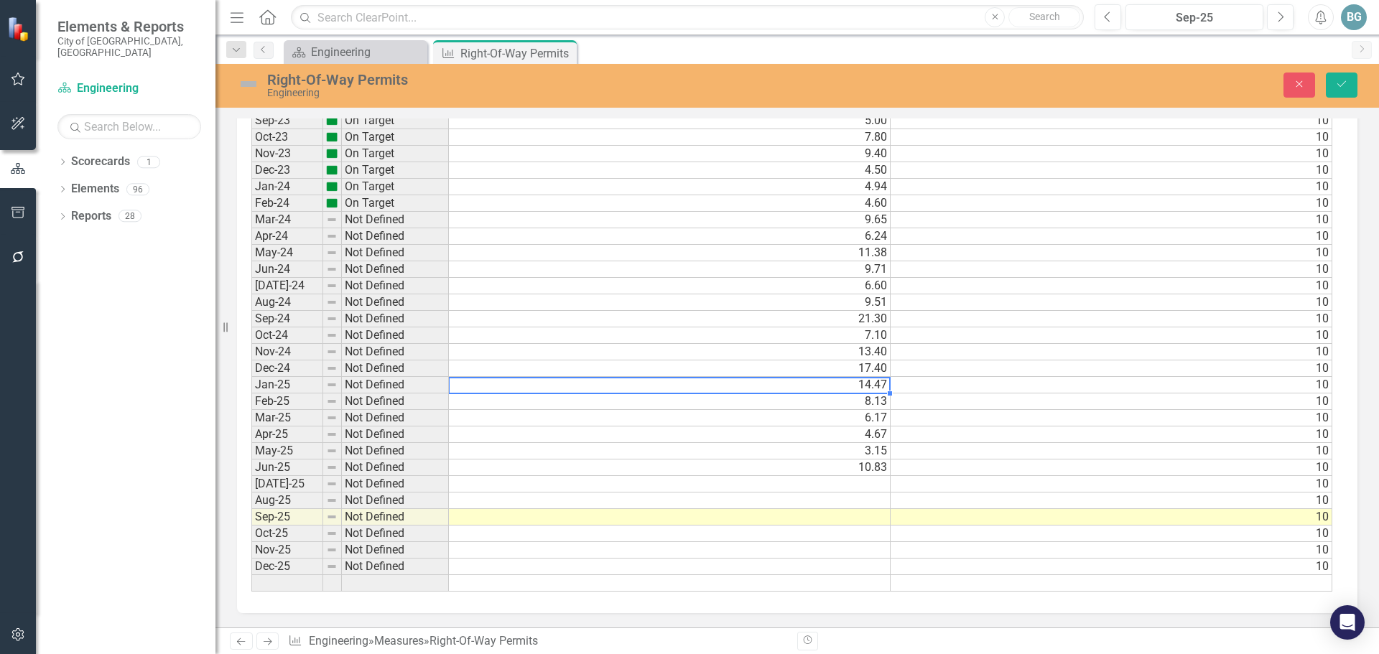
type textarea "14.47"
click at [748, 486] on td at bounding box center [670, 484] width 442 height 17
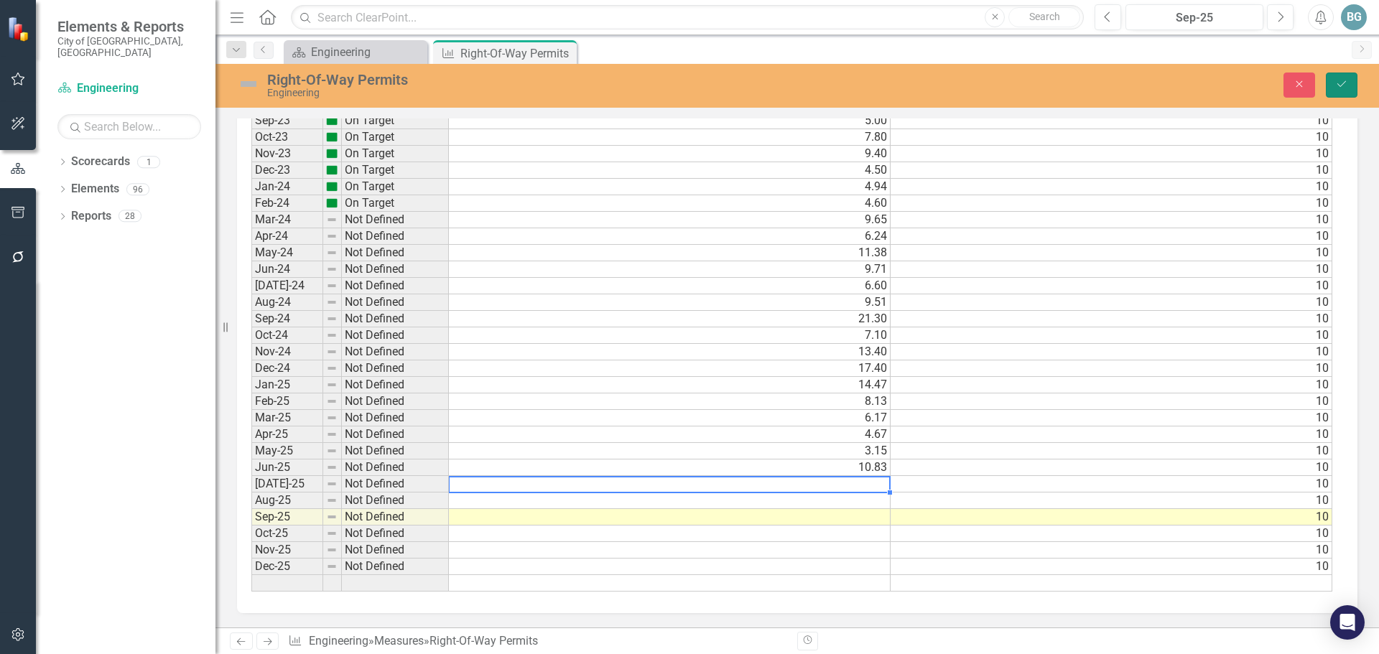
click at [1341, 91] on button "Save" at bounding box center [1342, 85] width 32 height 25
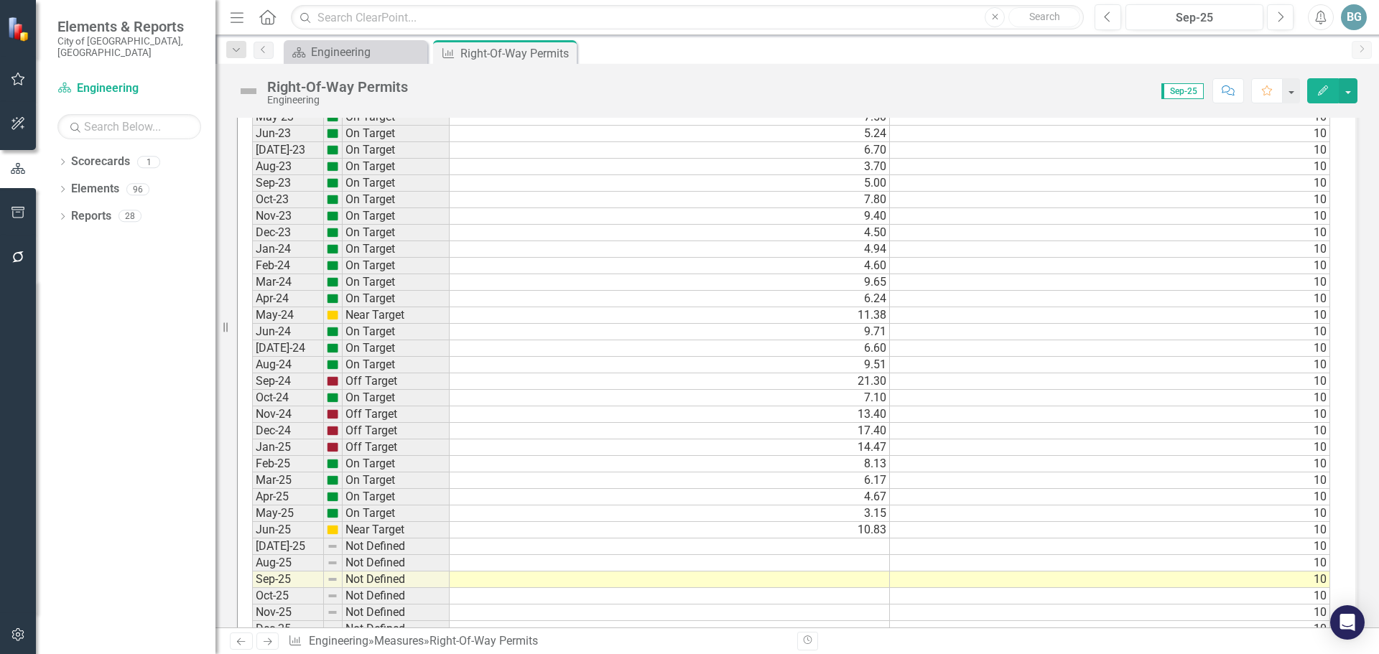
scroll to position [0, 0]
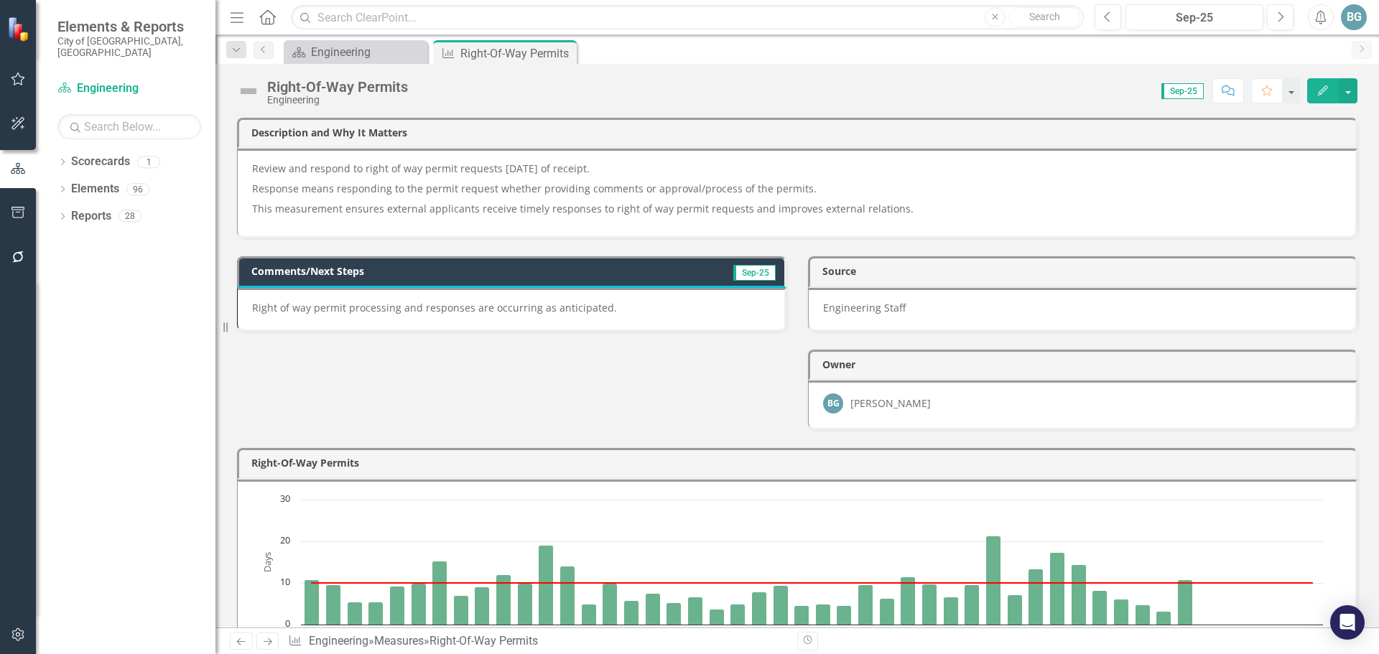
click at [591, 369] on div "Comments/Next Steps Sep-25 Right of way permit processing and responses are occ…" at bounding box center [797, 335] width 1142 height 192
click at [563, 54] on icon at bounding box center [564, 54] width 8 height 8
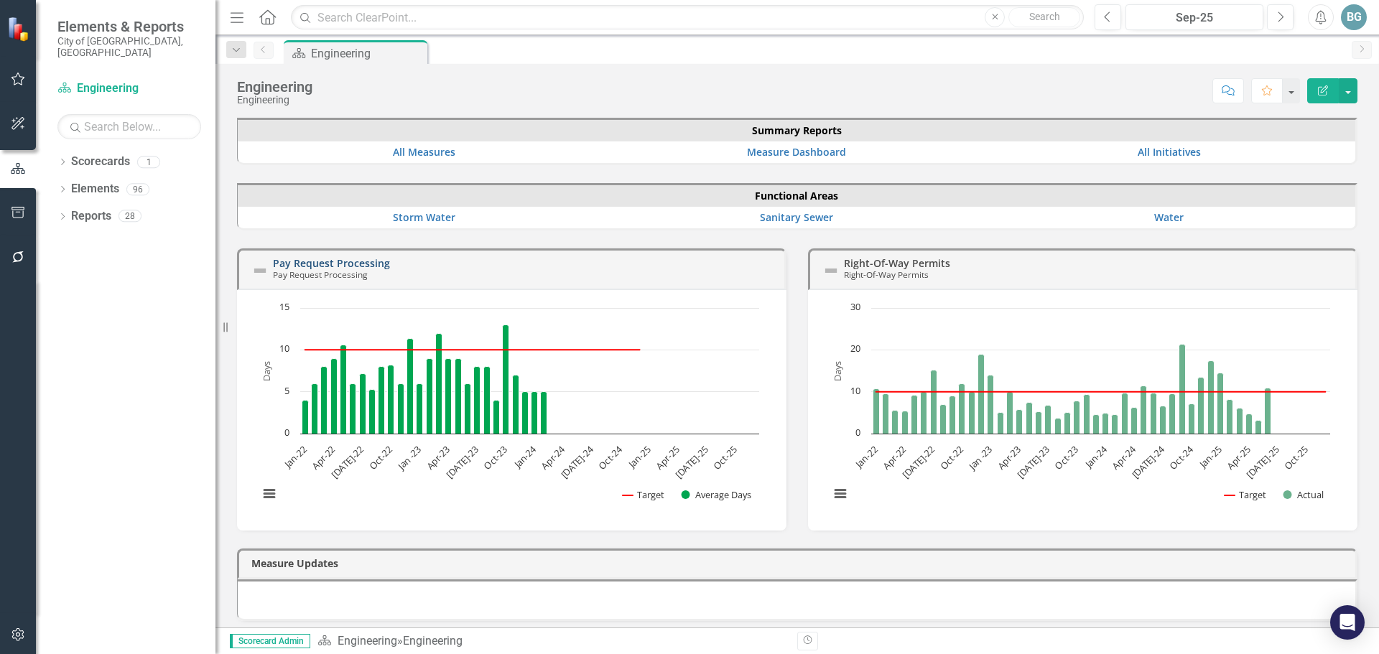
click at [376, 265] on link "Pay Request Processing" at bounding box center [331, 263] width 117 height 14
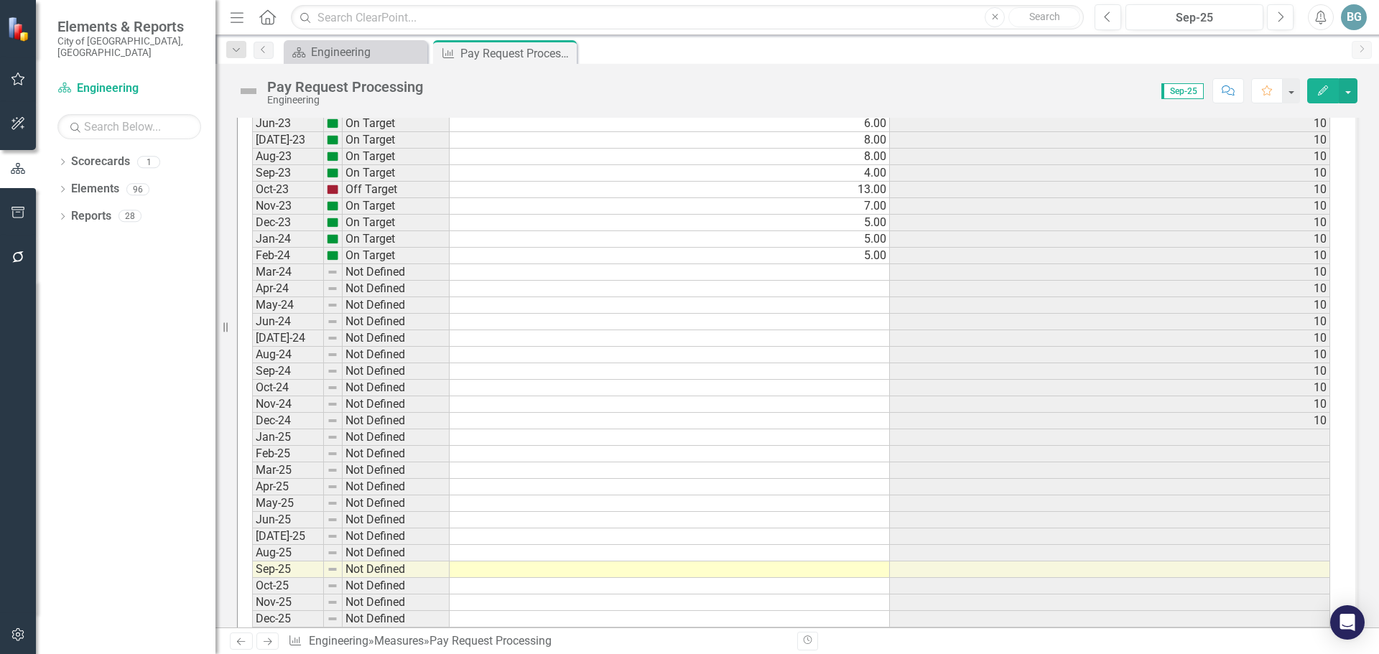
scroll to position [1149, 0]
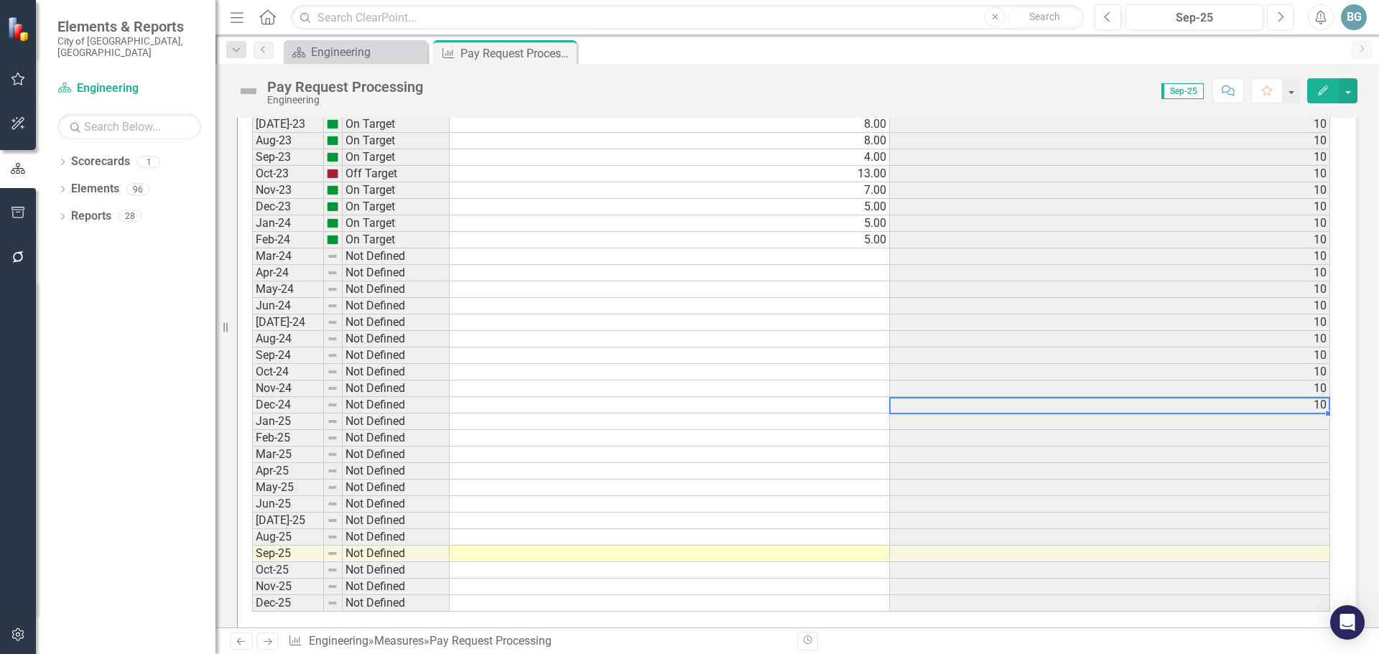
click at [1282, 406] on td "10" at bounding box center [1110, 405] width 440 height 17
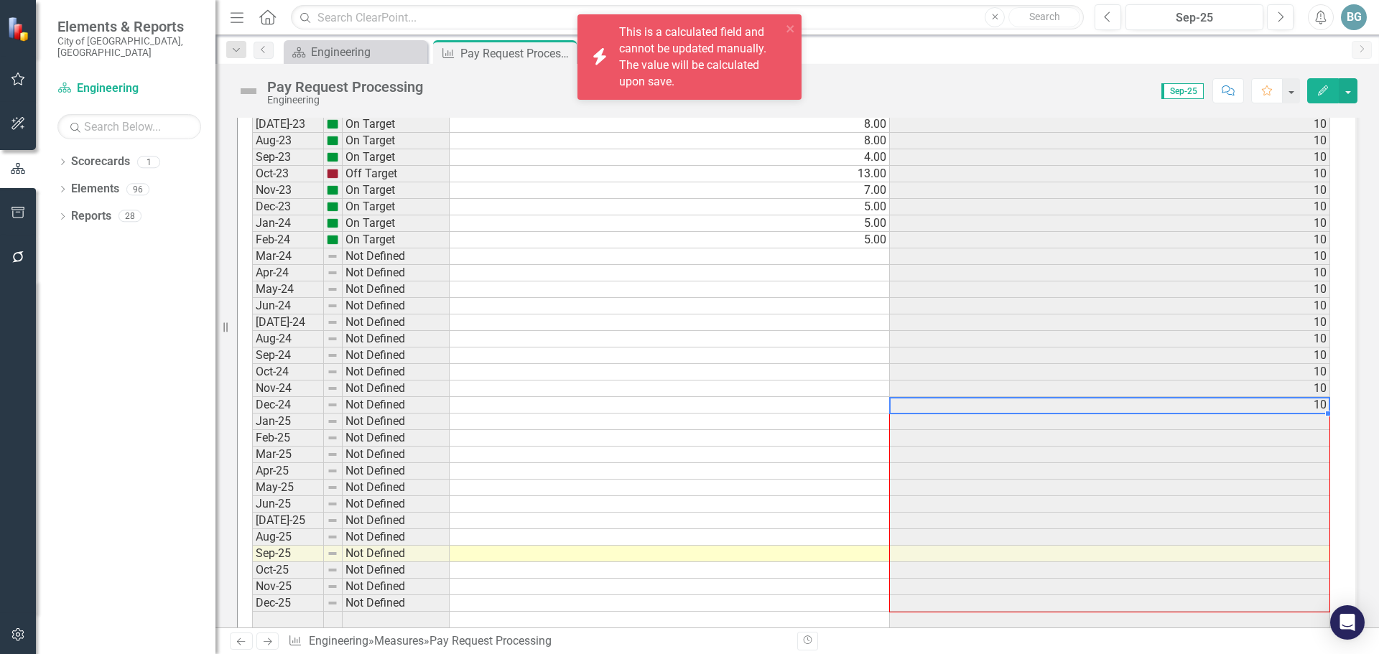
drag, startPoint x: 1330, startPoint y: 414, endPoint x: 1313, endPoint y: 603, distance: 190.4
click at [252, 603] on div "Period Status Average Days Target Jan-22 On Target 4.00 [DATE]-22 On Target 6.0…" at bounding box center [252, 215] width 0 height 827
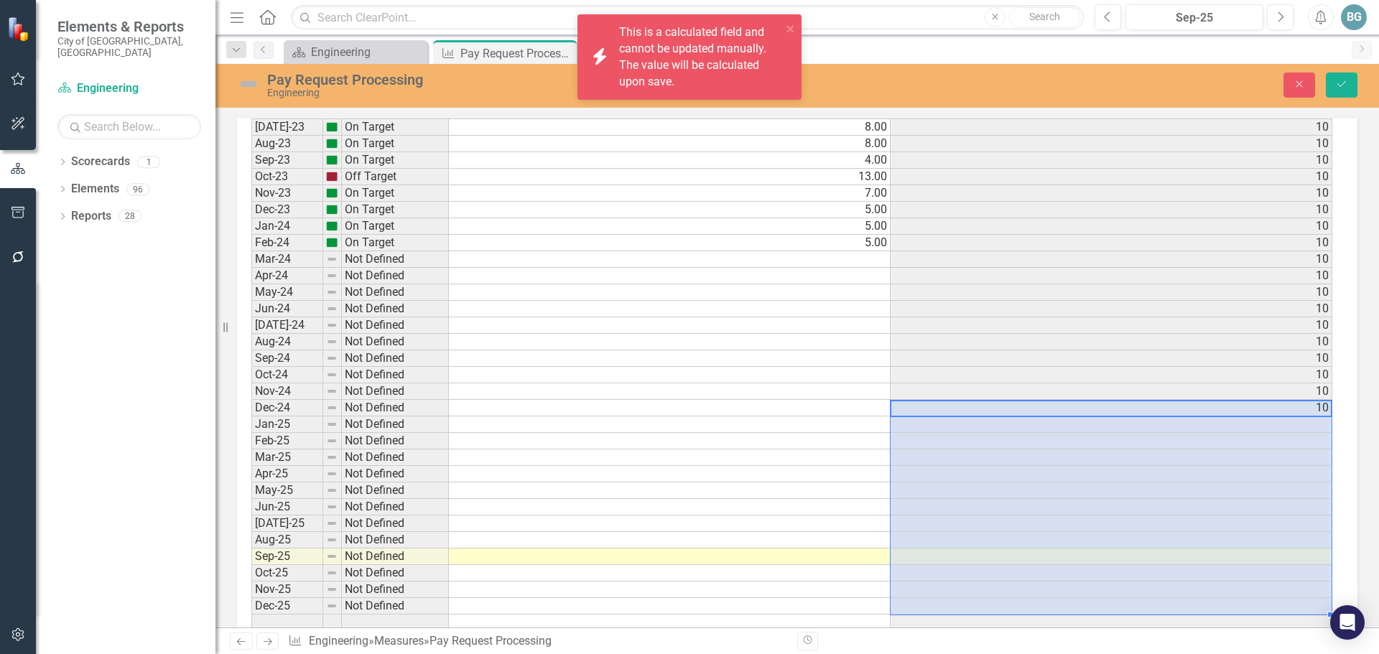
scroll to position [1152, 0]
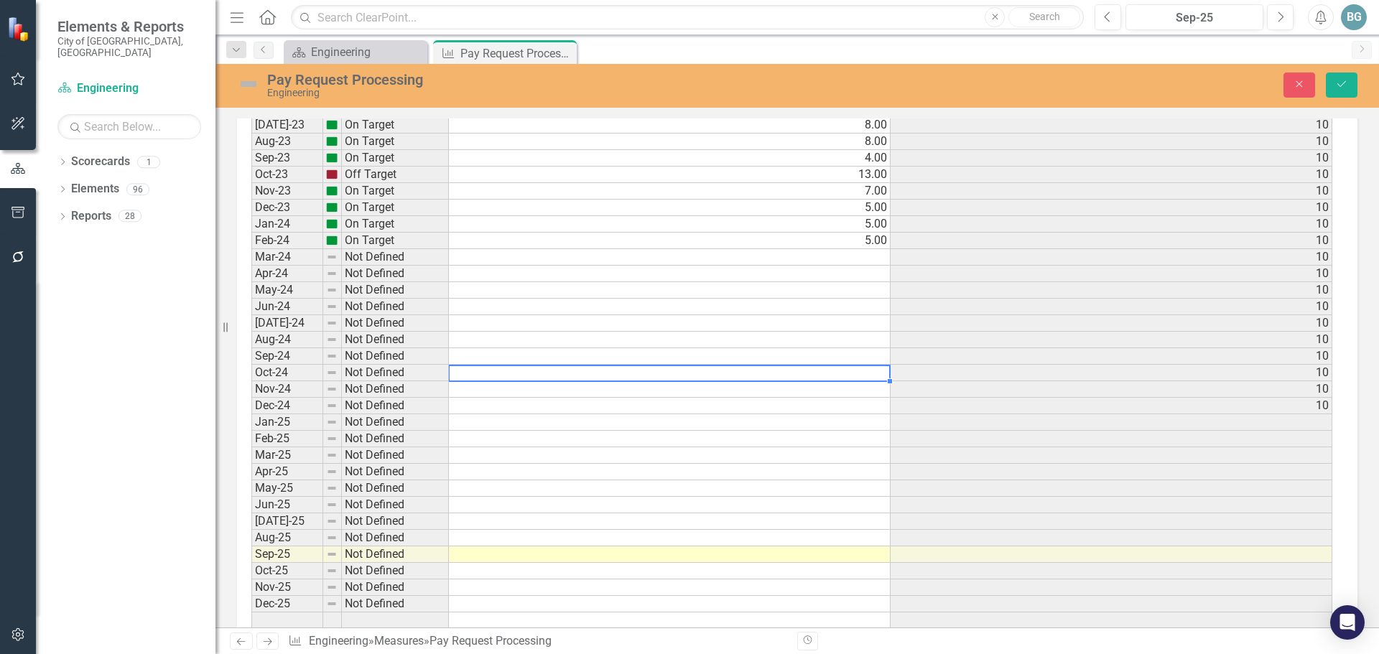
click at [795, 369] on td at bounding box center [670, 373] width 442 height 17
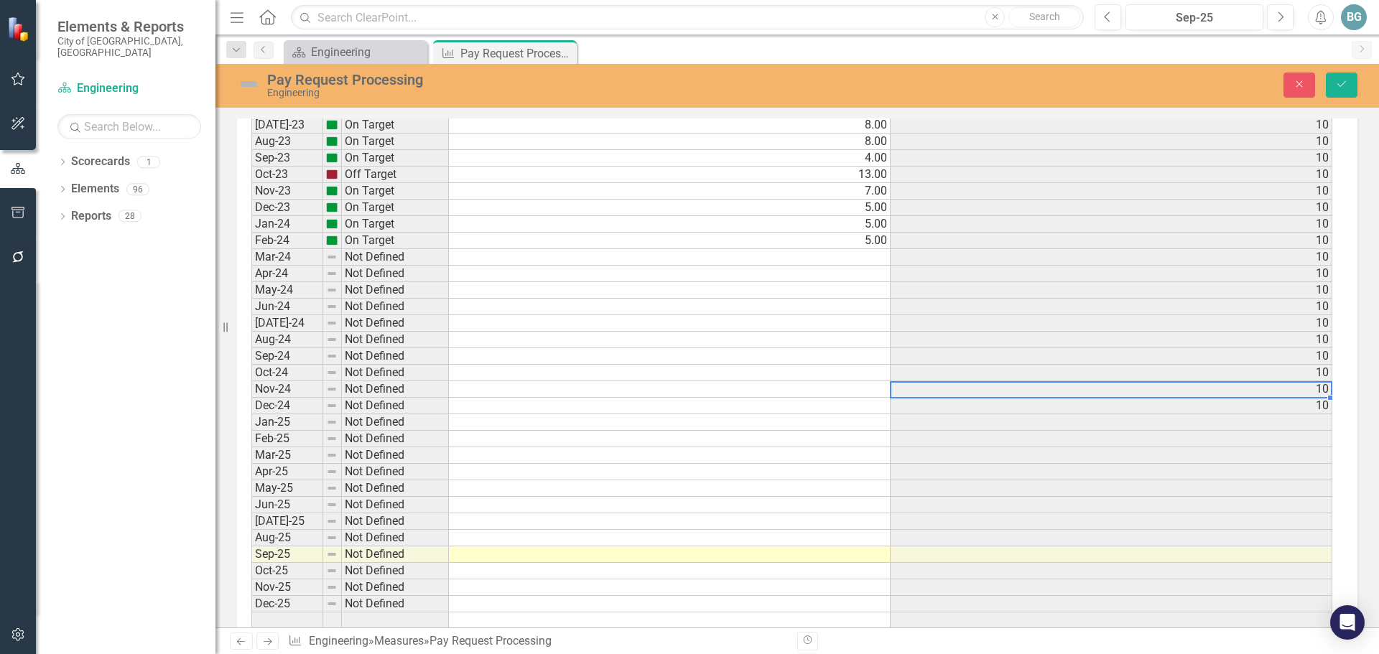
drag, startPoint x: 1119, startPoint y: 381, endPoint x: 1166, endPoint y: 403, distance: 52.1
click at [251, 381] on div "Period Status Average Days Target Jan-22 On Target 4.00 [DATE]-22 On Target 6.0…" at bounding box center [251, 215] width 0 height 827
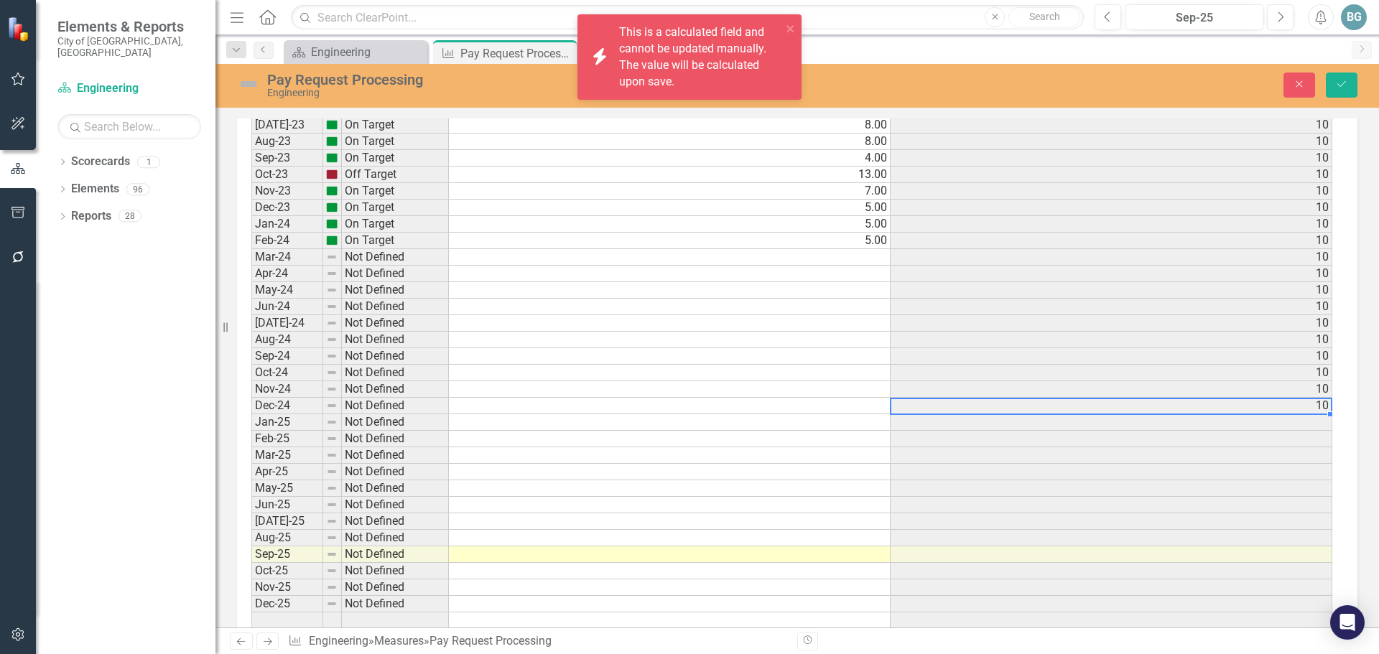
click at [1203, 410] on td "10" at bounding box center [1112, 406] width 442 height 17
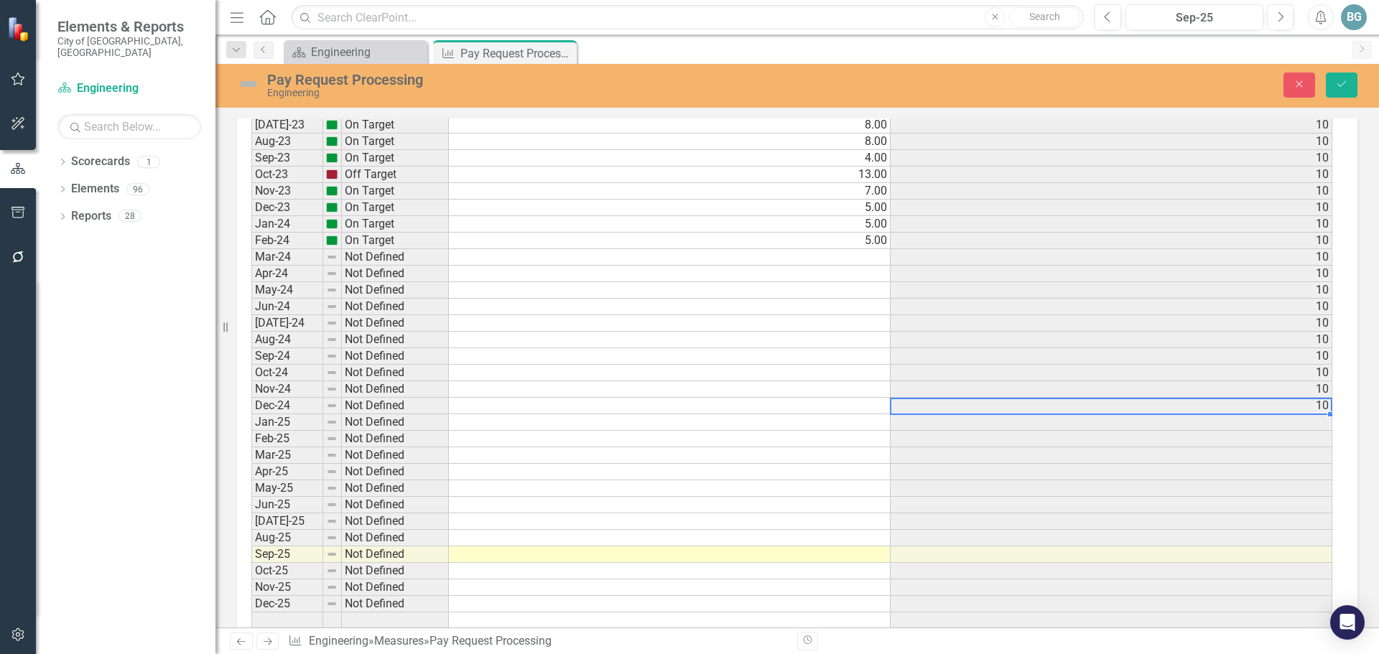
click at [251, 265] on div "Period Status Average Days Target Jan-22 On Target 4.00 [DATE]-22 On Target 6.0…" at bounding box center [251, 215] width 0 height 827
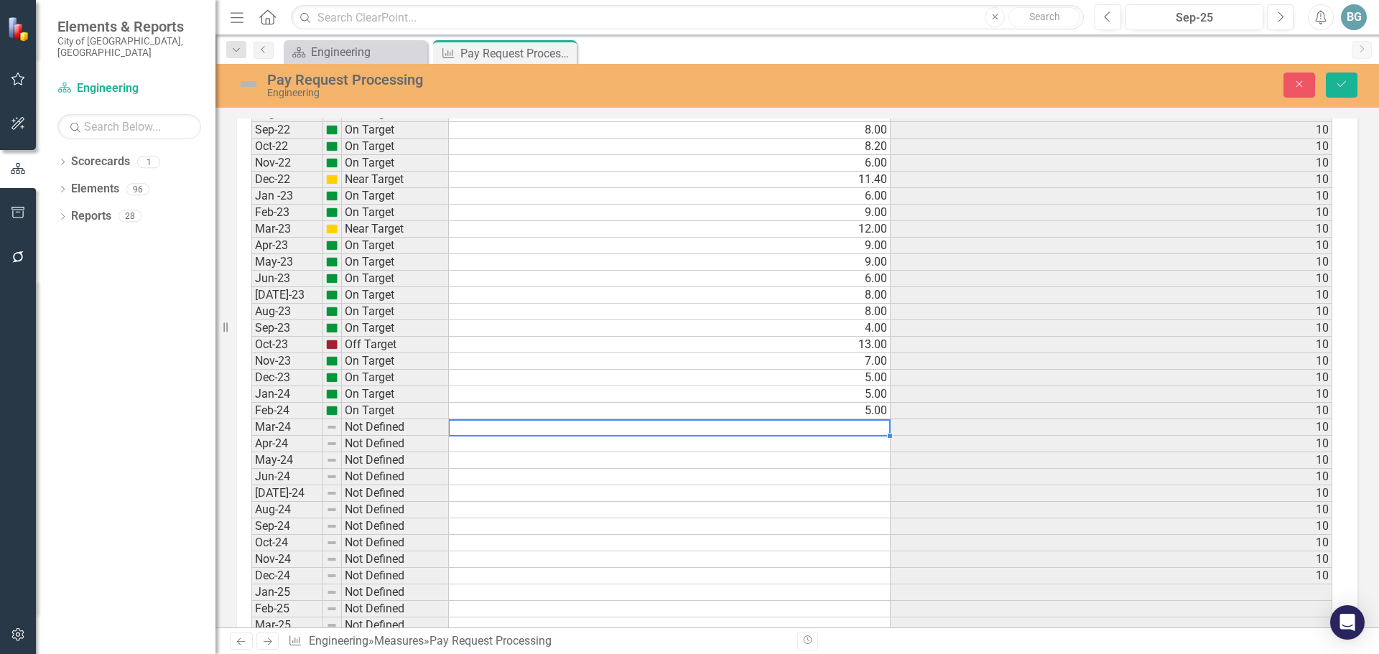
scroll to position [1149, 0]
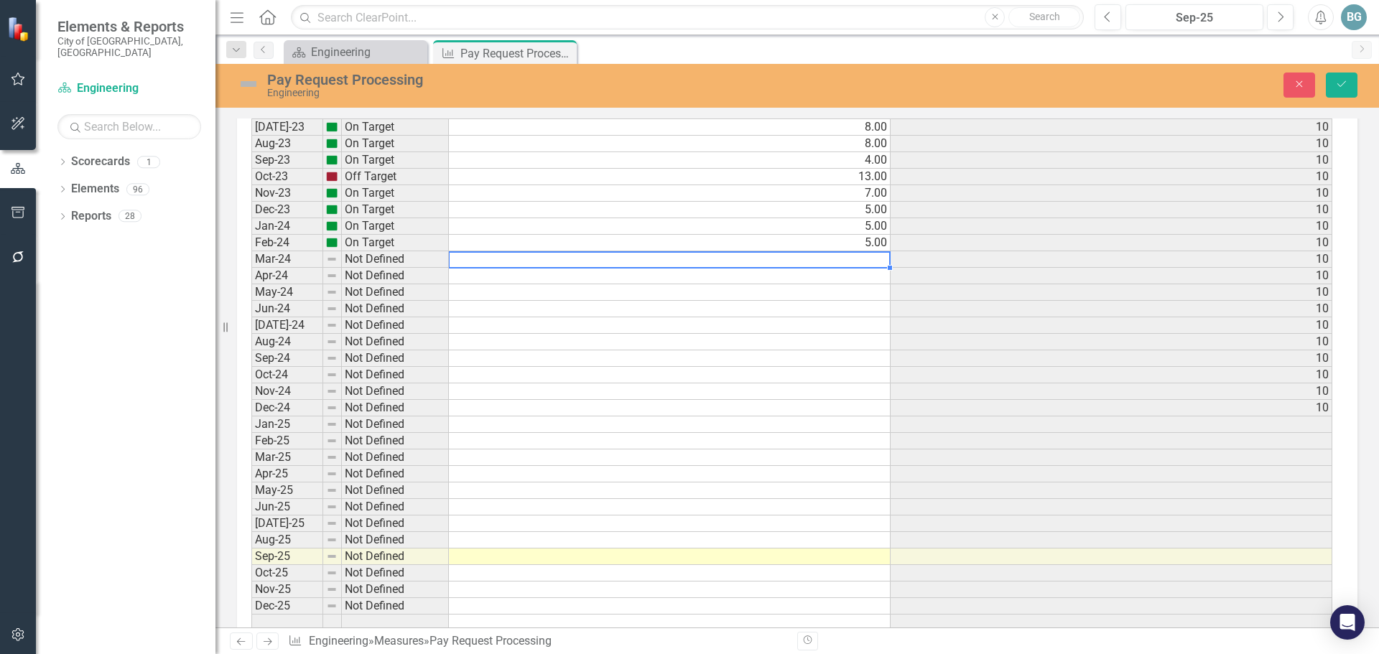
click at [711, 261] on td at bounding box center [670, 259] width 442 height 17
type textarea "5"
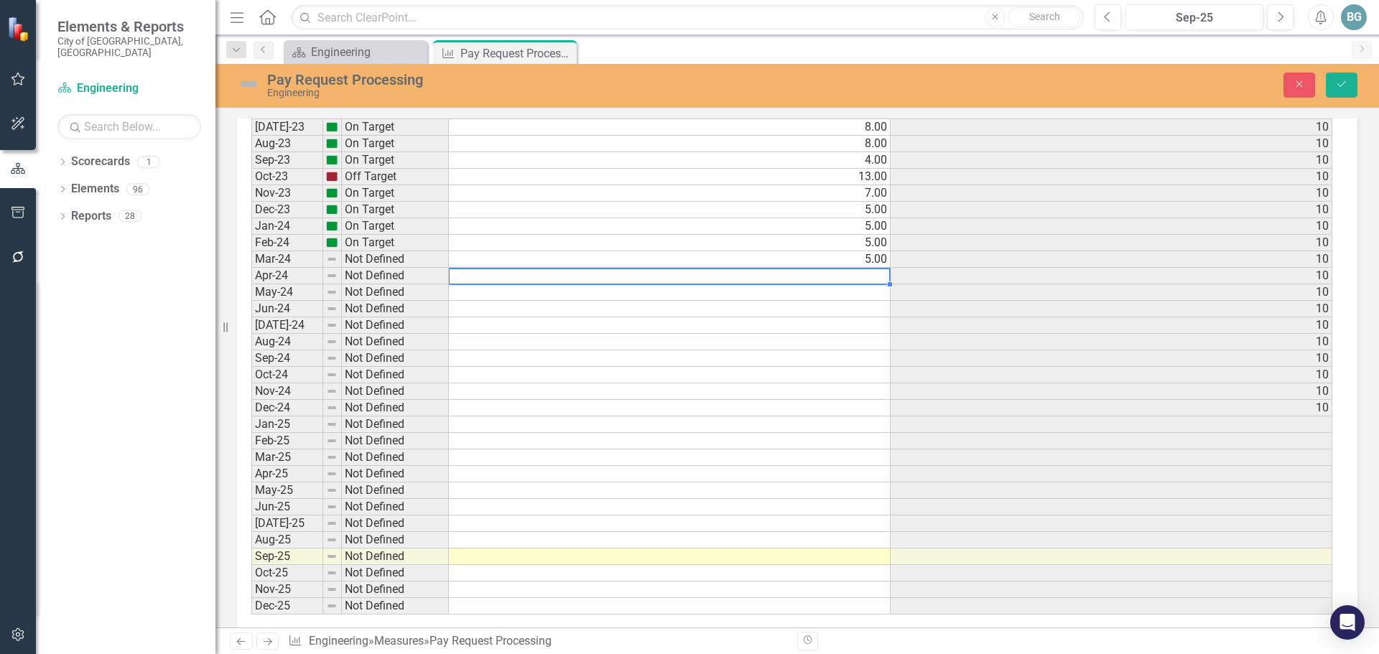
click at [707, 277] on td at bounding box center [670, 276] width 442 height 17
click at [711, 275] on td at bounding box center [670, 276] width 442 height 17
type textarea "5"
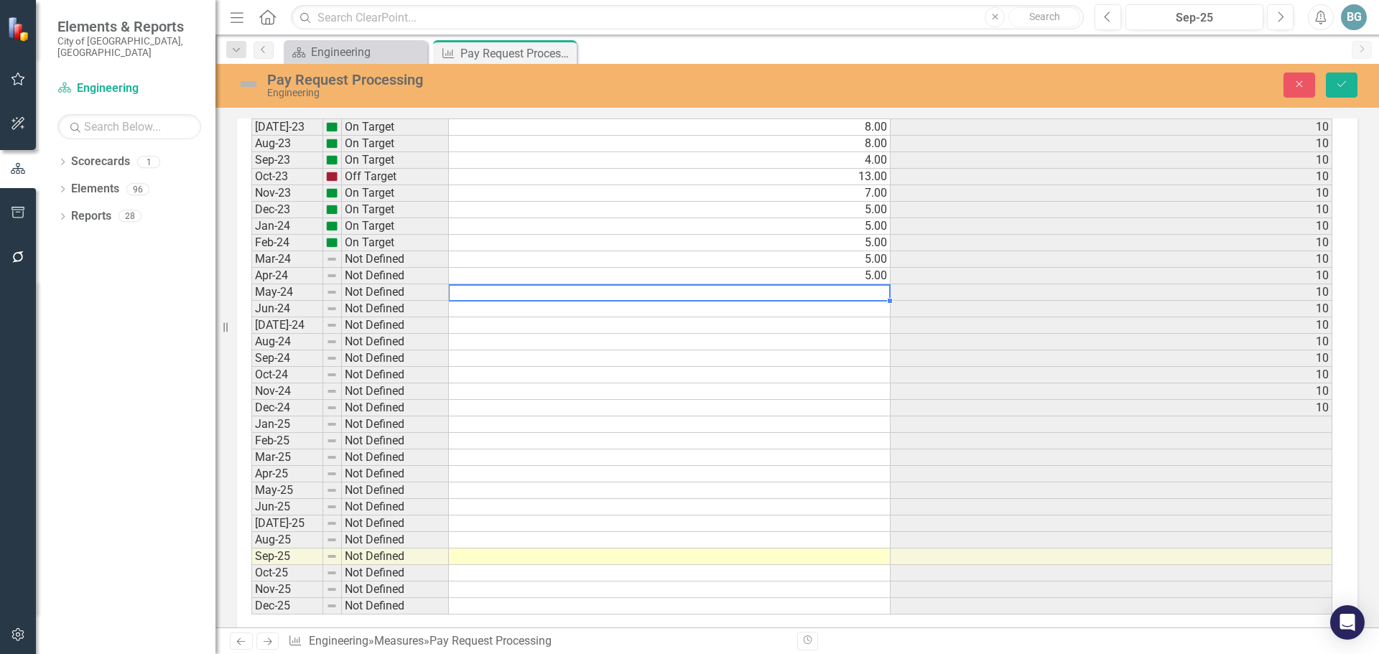
click at [705, 291] on td at bounding box center [670, 292] width 442 height 17
click at [701, 304] on td at bounding box center [670, 309] width 442 height 17
click at [701, 291] on td at bounding box center [670, 292] width 442 height 17
type textarea "5"
drag, startPoint x: 765, startPoint y: 323, endPoint x: 764, endPoint y: 313, distance: 10.2
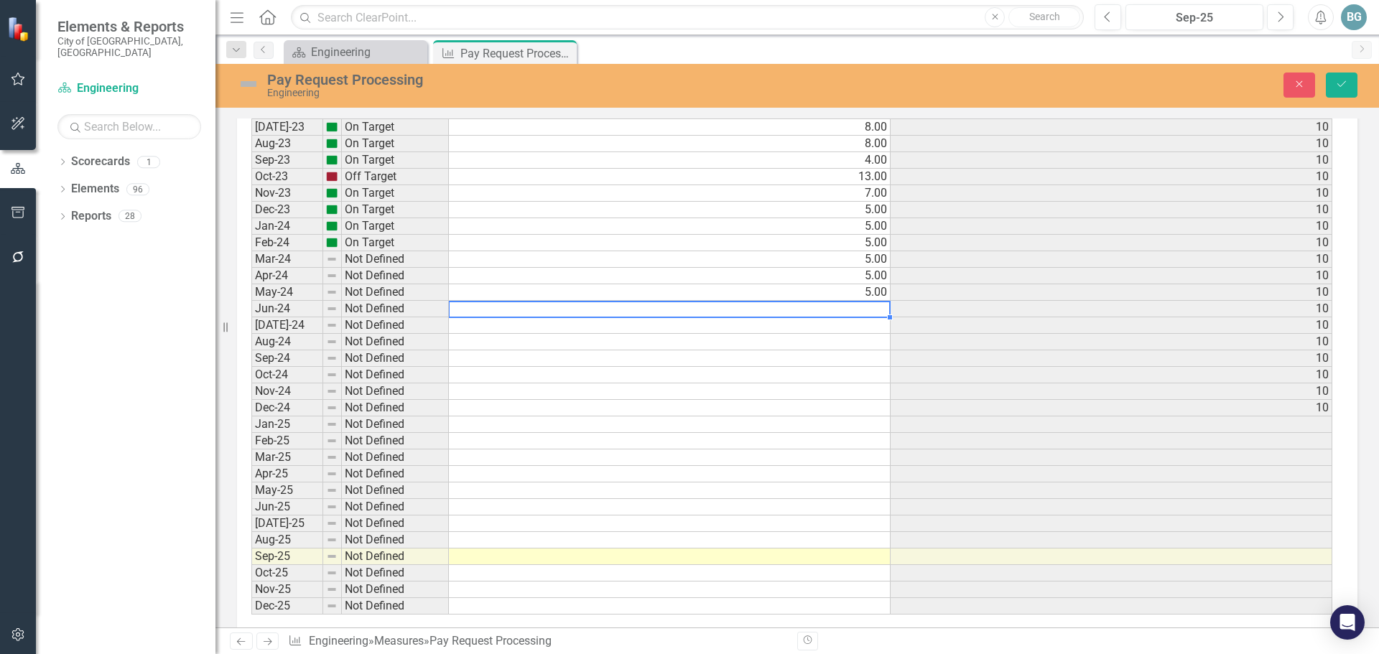
click at [765, 323] on td at bounding box center [670, 326] width 442 height 17
click at [760, 303] on td at bounding box center [670, 309] width 442 height 17
type textarea "13"
click at [680, 325] on td at bounding box center [670, 326] width 442 height 17
type textarea "9"
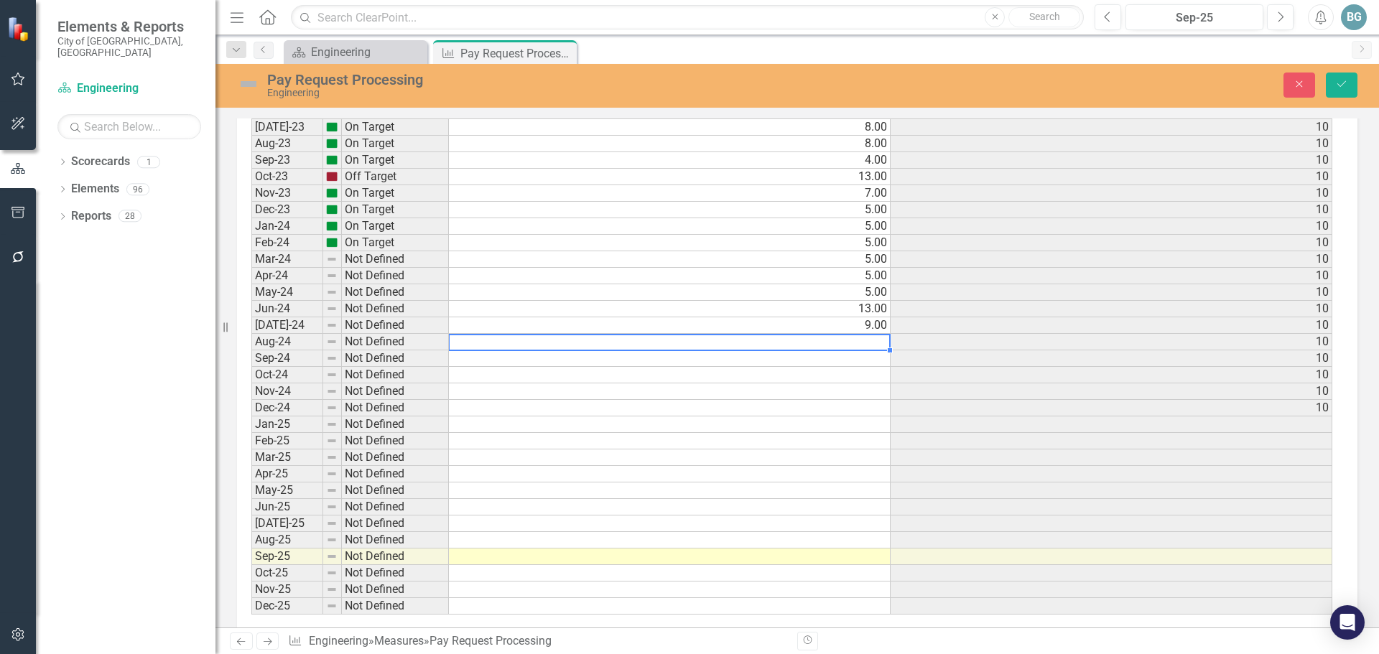
click at [786, 340] on td at bounding box center [670, 342] width 442 height 17
type textarea "2"
click at [802, 358] on td at bounding box center [670, 359] width 442 height 17
type textarea "1"
click at [731, 364] on td "1.00" at bounding box center [670, 359] width 442 height 17
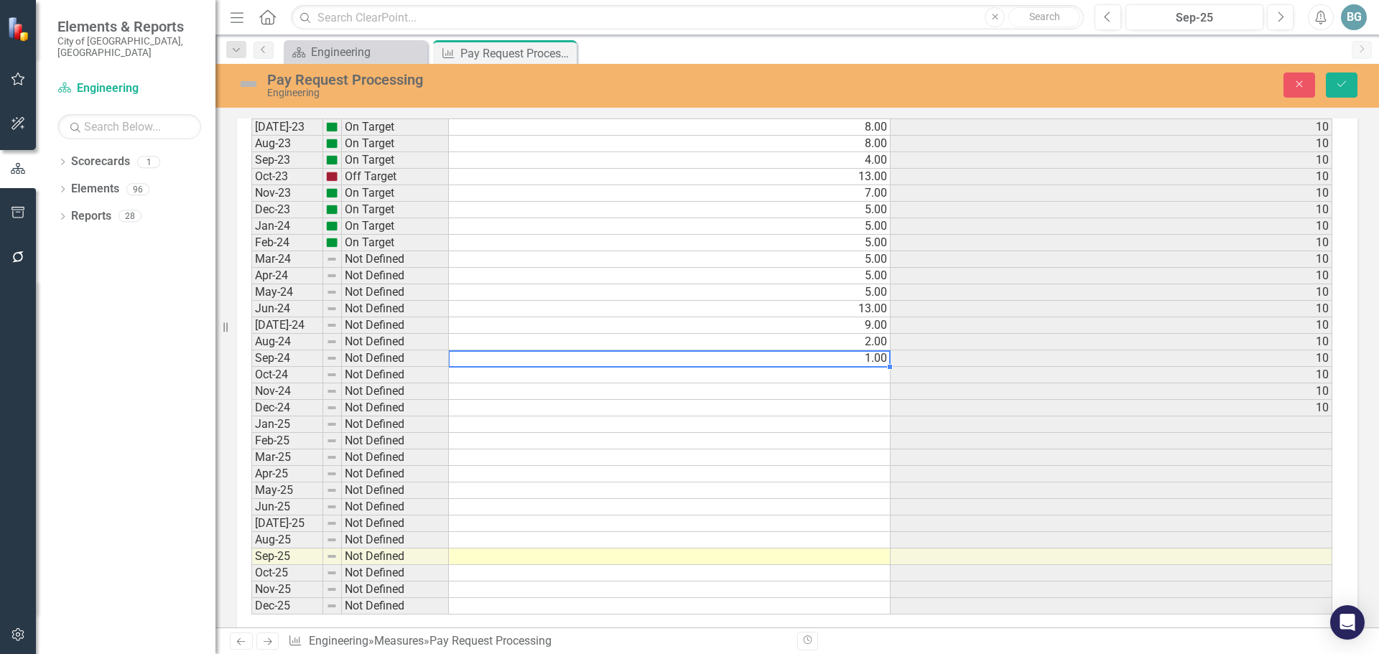
click at [752, 373] on td at bounding box center [670, 375] width 442 height 17
type textarea "14"
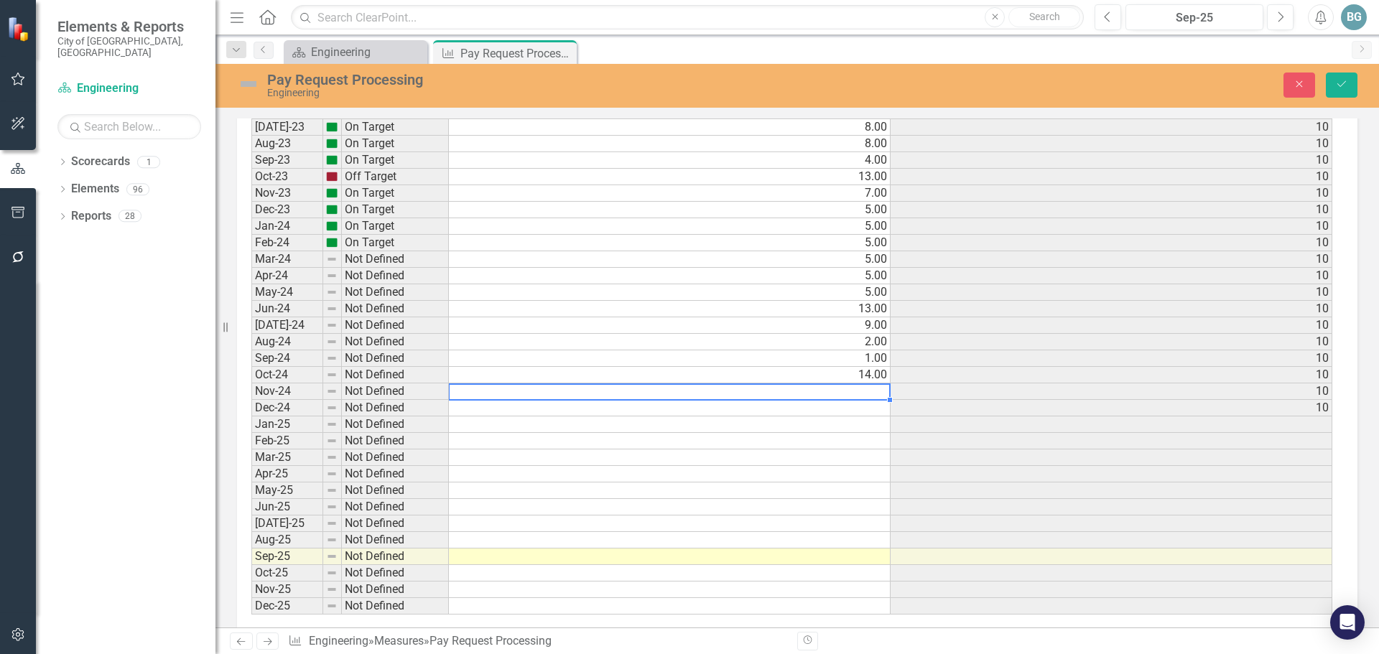
click at [656, 395] on td at bounding box center [670, 392] width 442 height 17
type textarea "2"
click at [764, 409] on td at bounding box center [670, 408] width 442 height 17
type textarea "4"
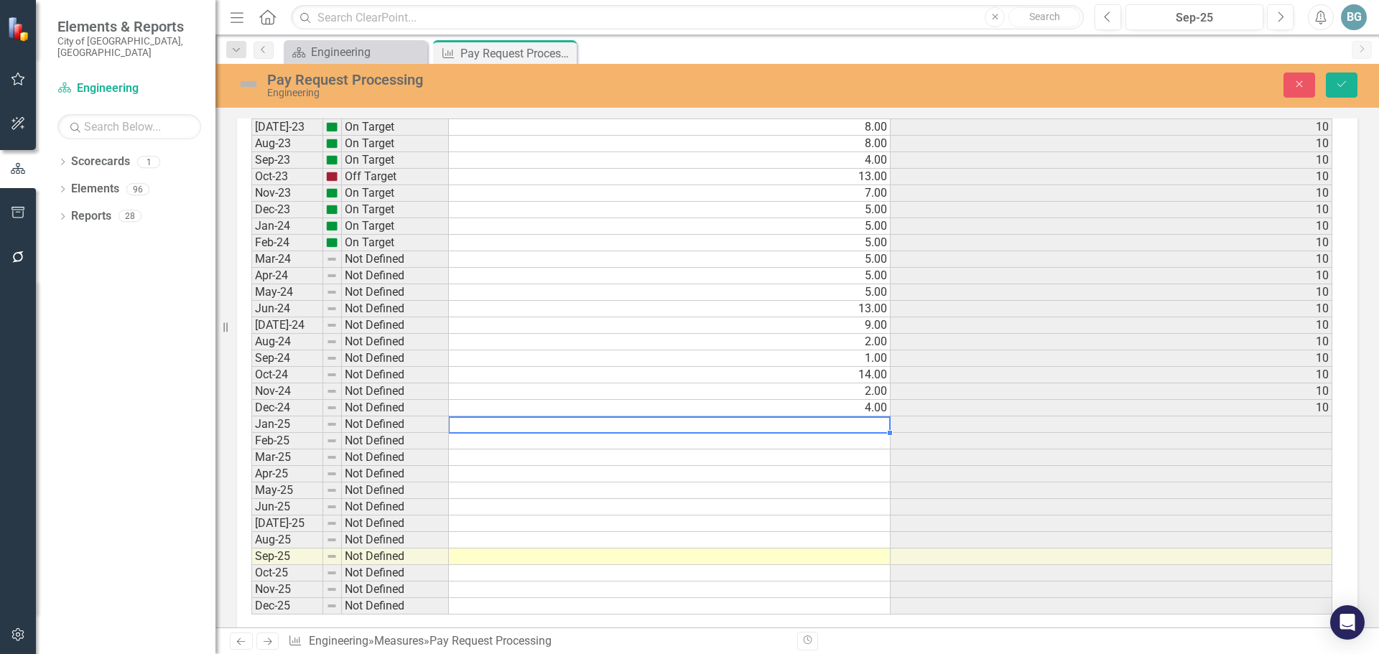
click at [725, 427] on td at bounding box center [670, 425] width 442 height 17
type textarea "10"
click at [843, 445] on td at bounding box center [670, 441] width 442 height 17
type textarea "2"
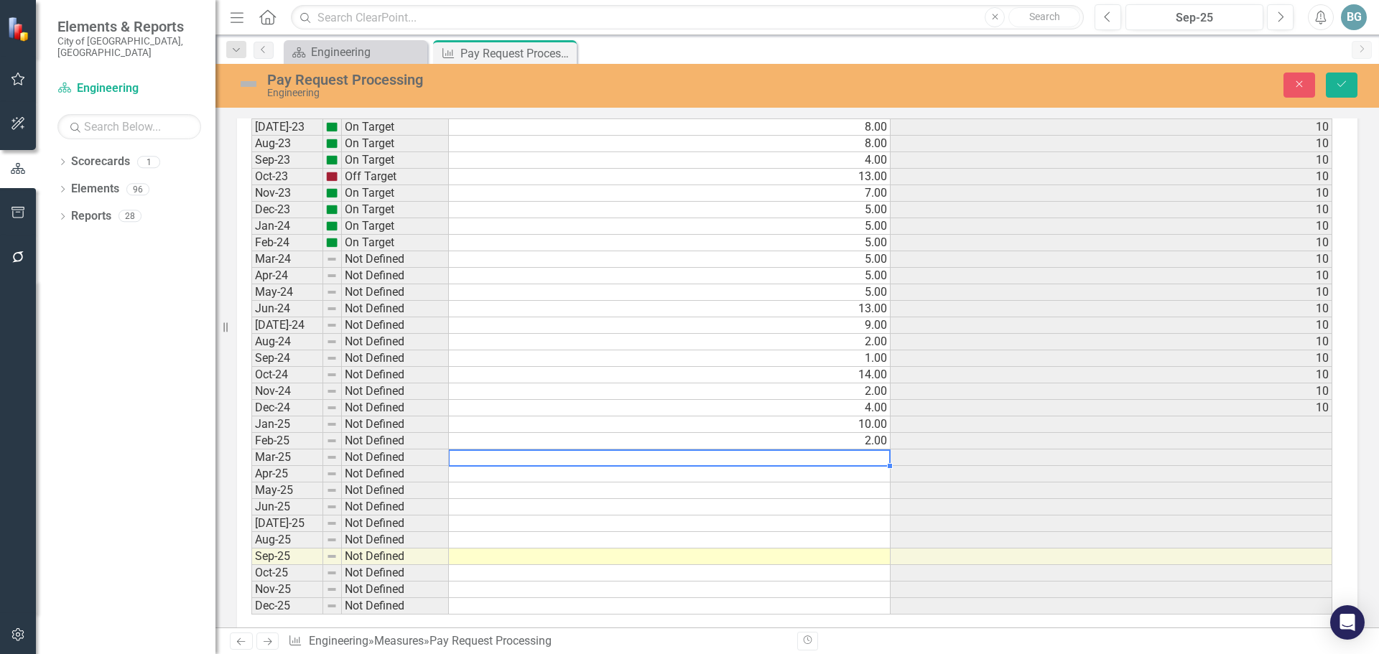
click at [675, 459] on td at bounding box center [670, 458] width 442 height 17
type textarea "1"
click at [825, 473] on td at bounding box center [670, 474] width 442 height 17
type textarea "10"
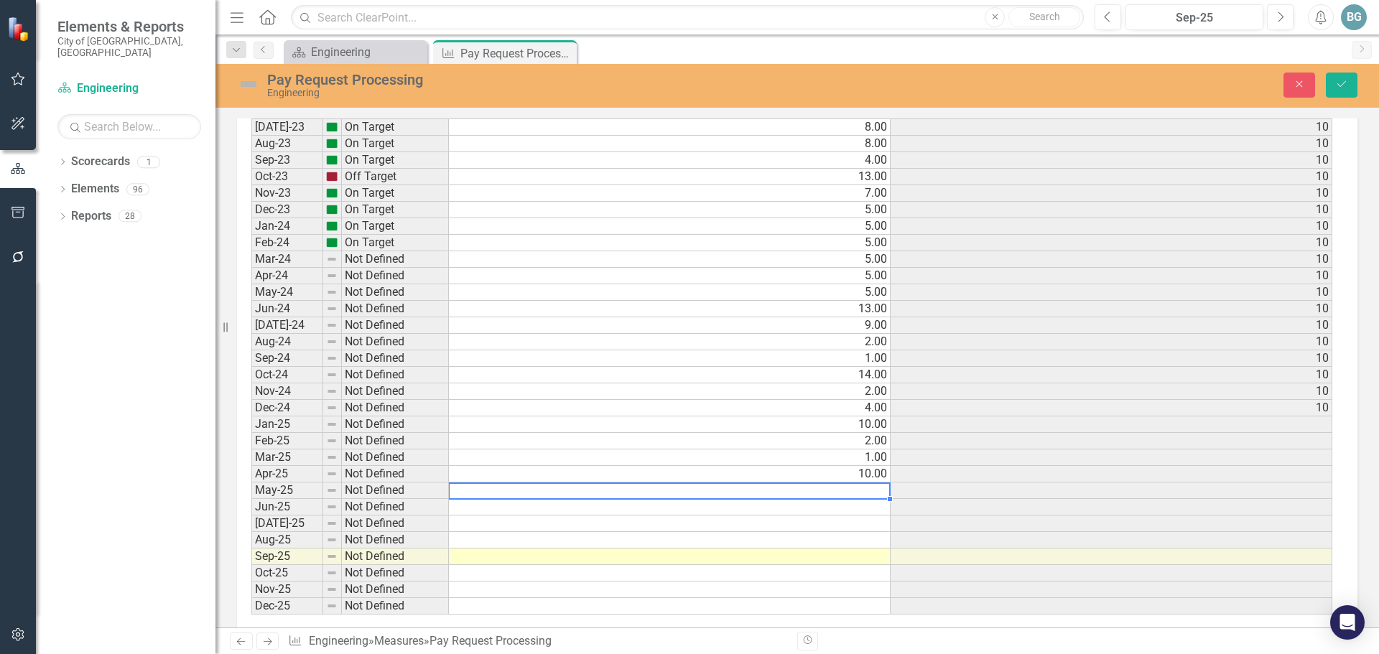
click at [758, 490] on td at bounding box center [670, 491] width 442 height 17
type textarea "2"
click at [746, 519] on td at bounding box center [670, 524] width 442 height 17
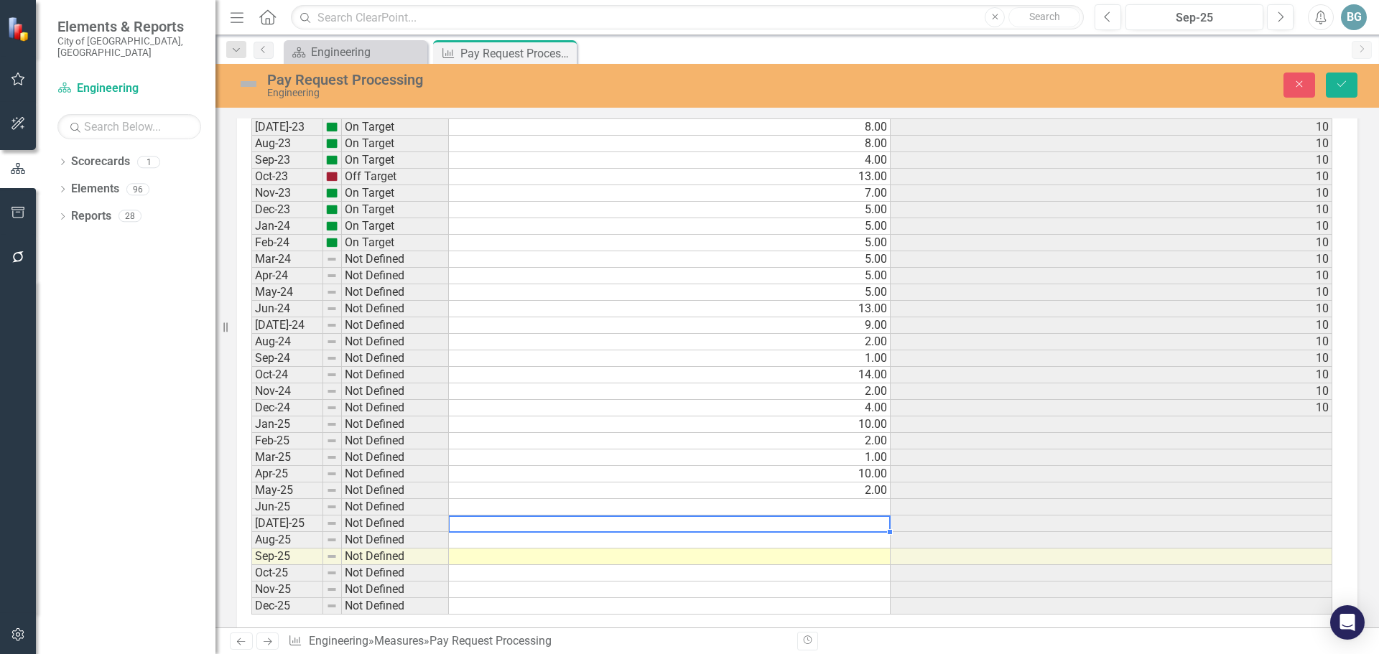
click at [749, 507] on td at bounding box center [670, 507] width 442 height 17
type textarea "9"
click at [796, 523] on td at bounding box center [670, 524] width 442 height 17
type textarea "16"
click at [802, 540] on td at bounding box center [670, 540] width 442 height 17
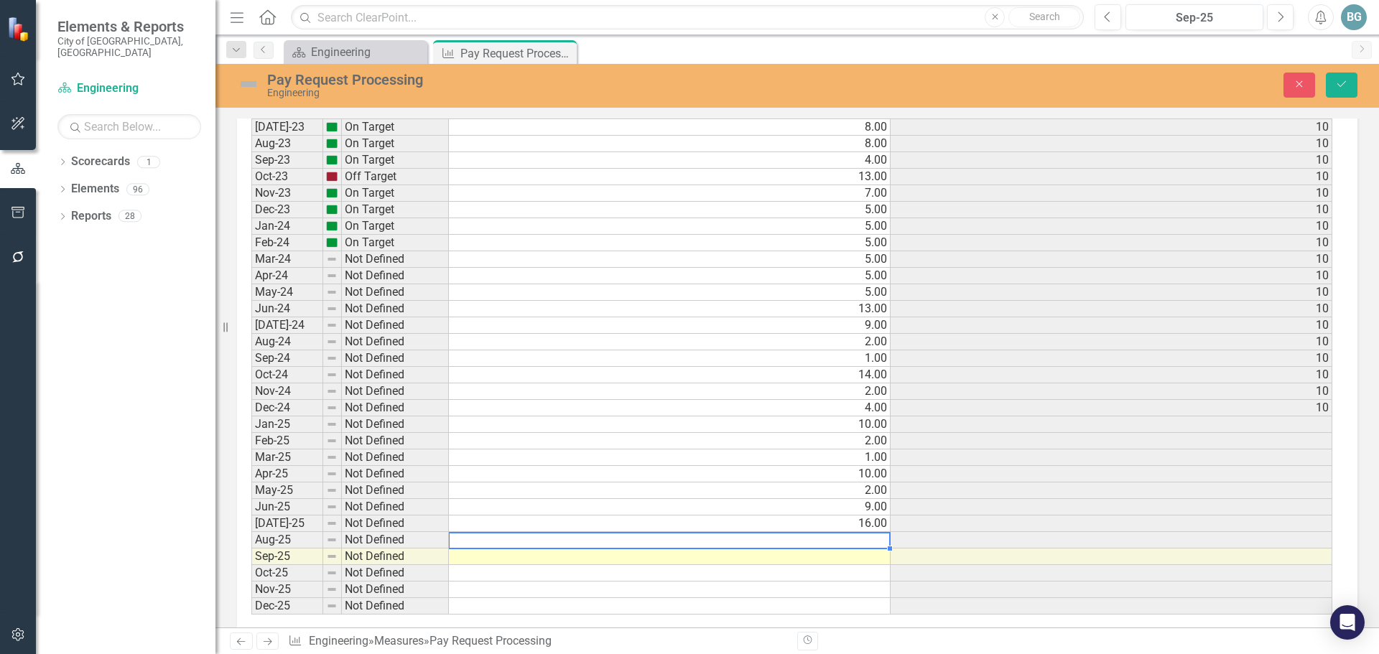
type textarea "3"
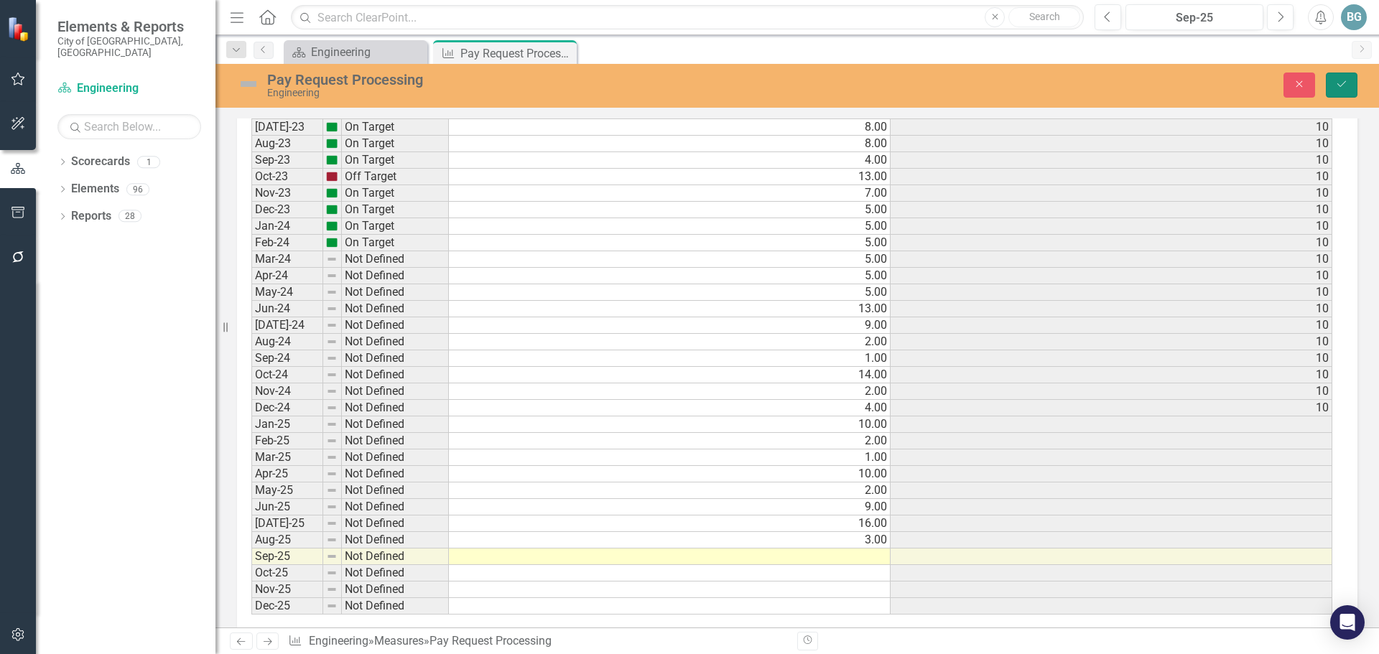
click at [1348, 89] on icon "Save" at bounding box center [1342, 84] width 13 height 10
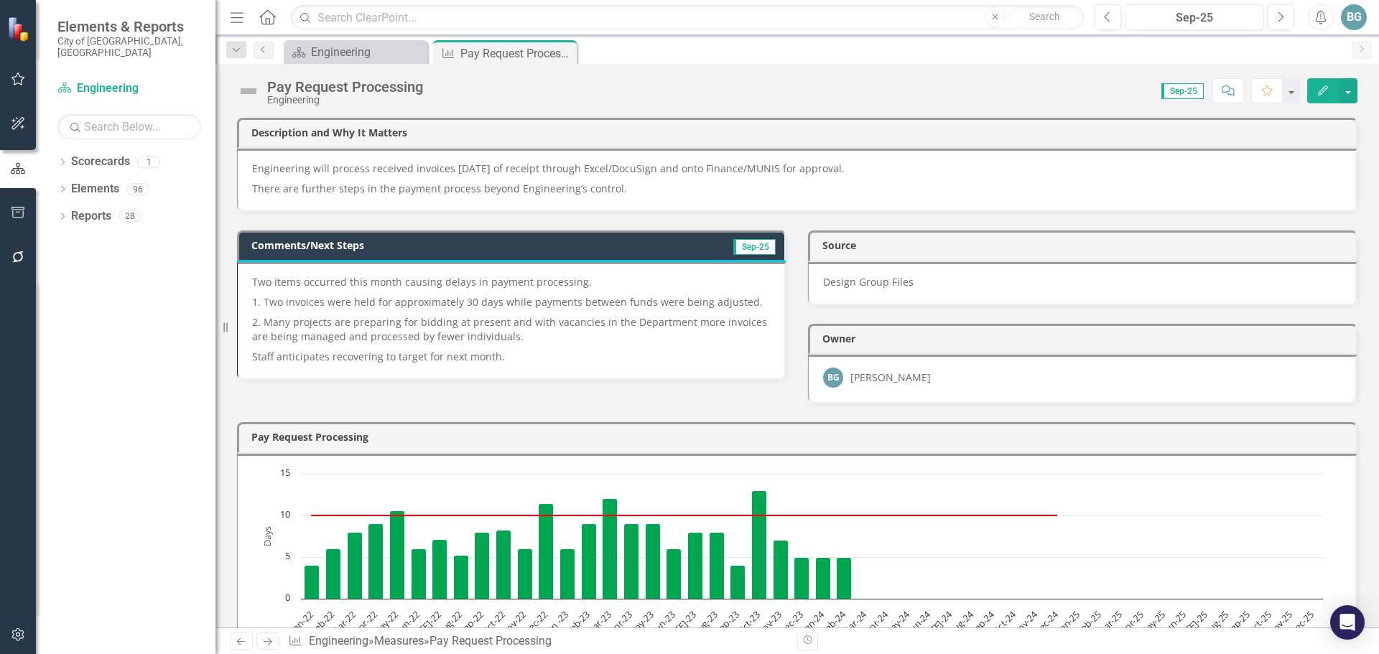
scroll to position [1172, 0]
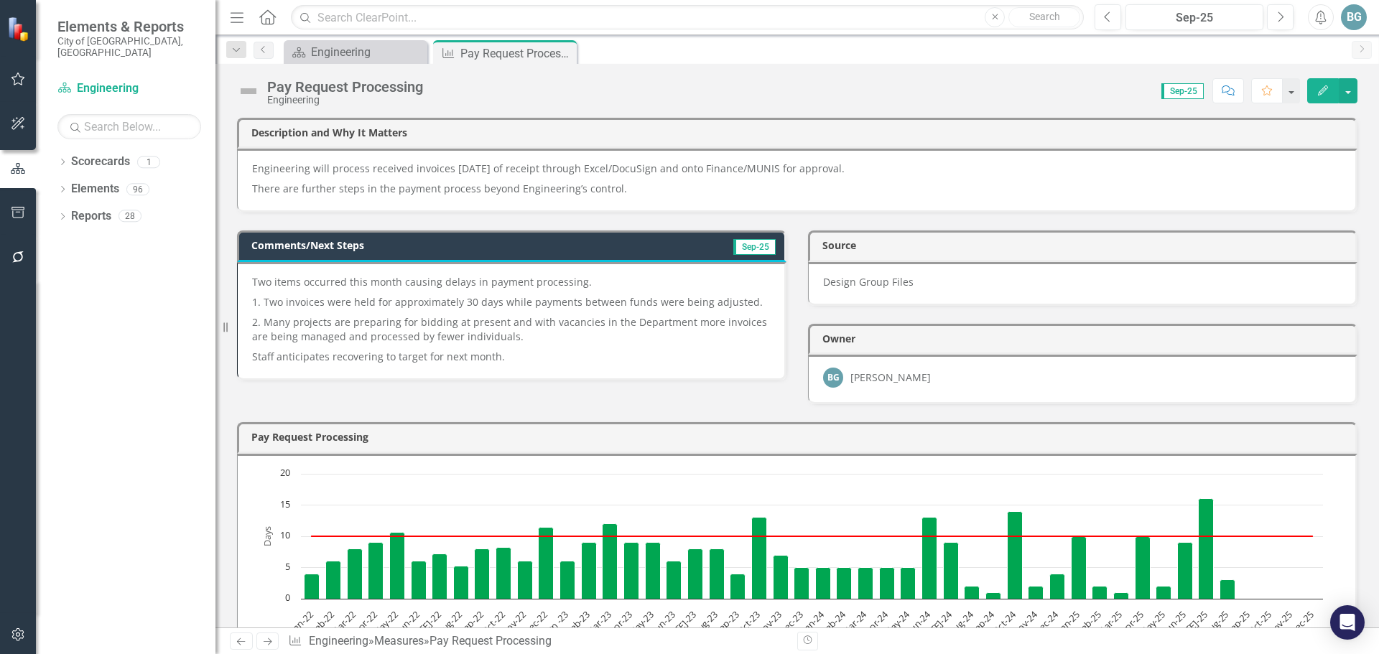
click at [559, 352] on p "Staff anticipates recovering to target for next month." at bounding box center [511, 355] width 518 height 17
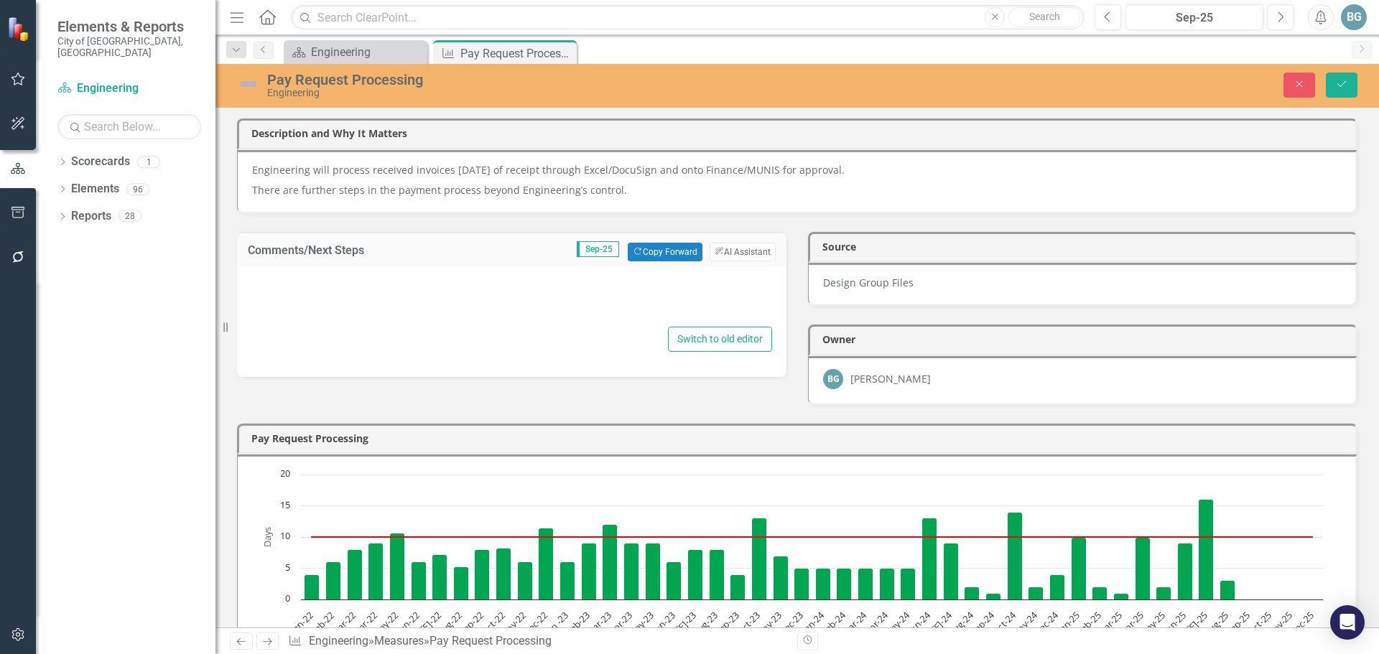
type textarea "<p>Two items occurred this month causing delays in payment processing.&nbsp;</p…"
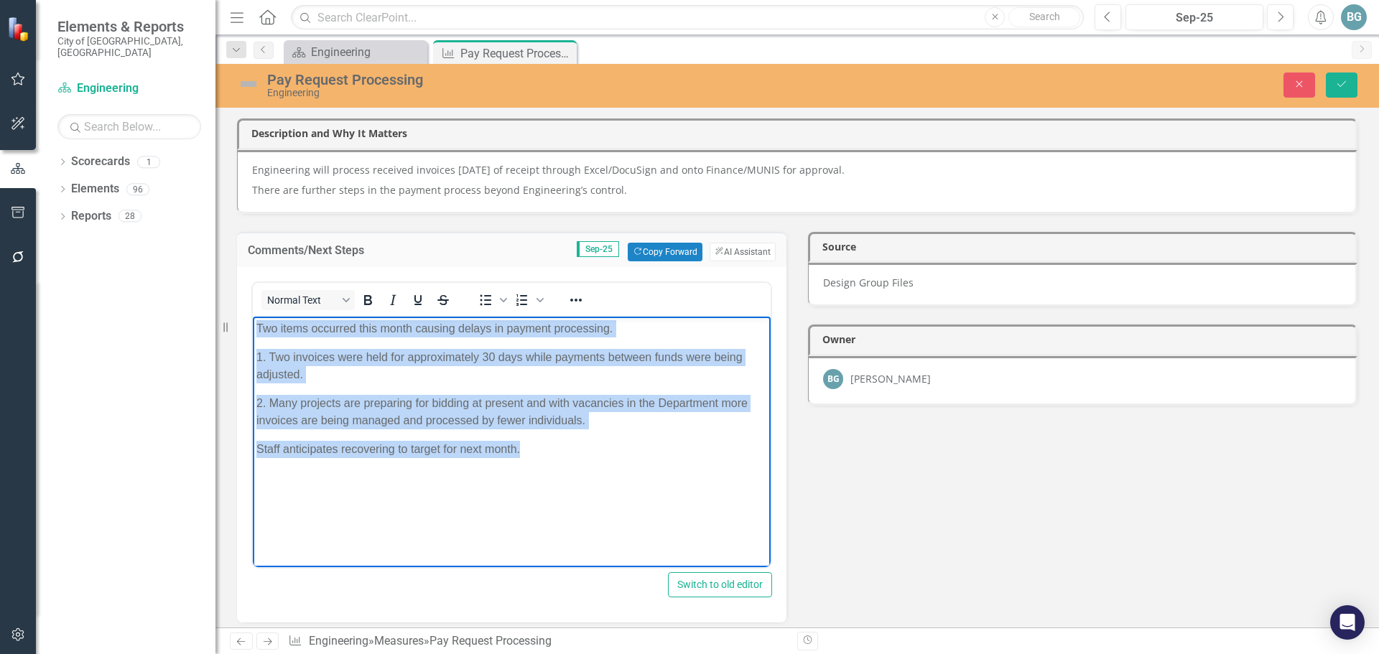
drag, startPoint x: 540, startPoint y: 448, endPoint x: 215, endPoint y: 309, distance: 353.7
click at [253, 316] on html "Two items occurred this month causing delays in payment processing. 1. Two invo…" at bounding box center [512, 424] width 518 height 216
